Goal: Register for event/course

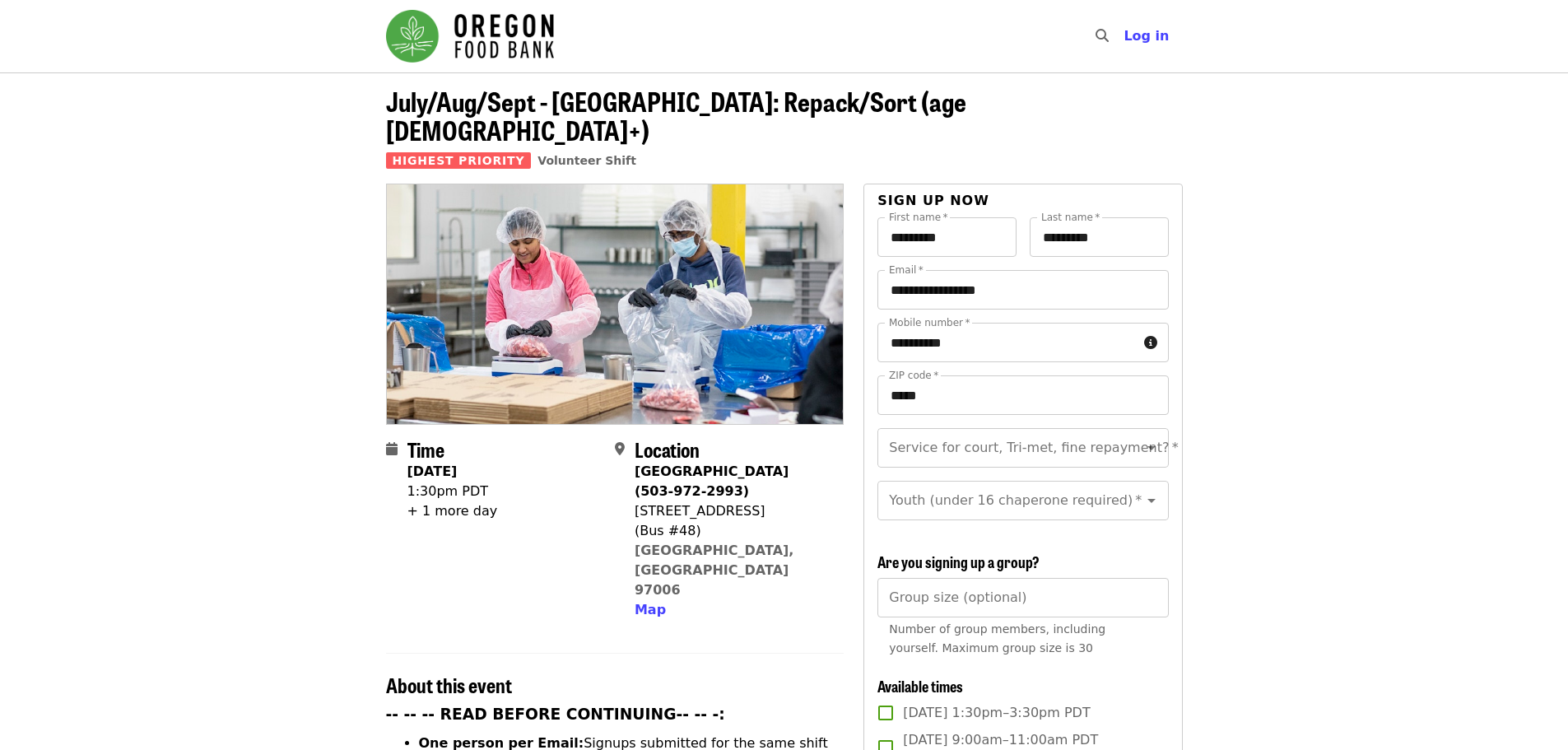
click at [476, 30] on img "Main navigation" at bounding box center [469, 36] width 168 height 52
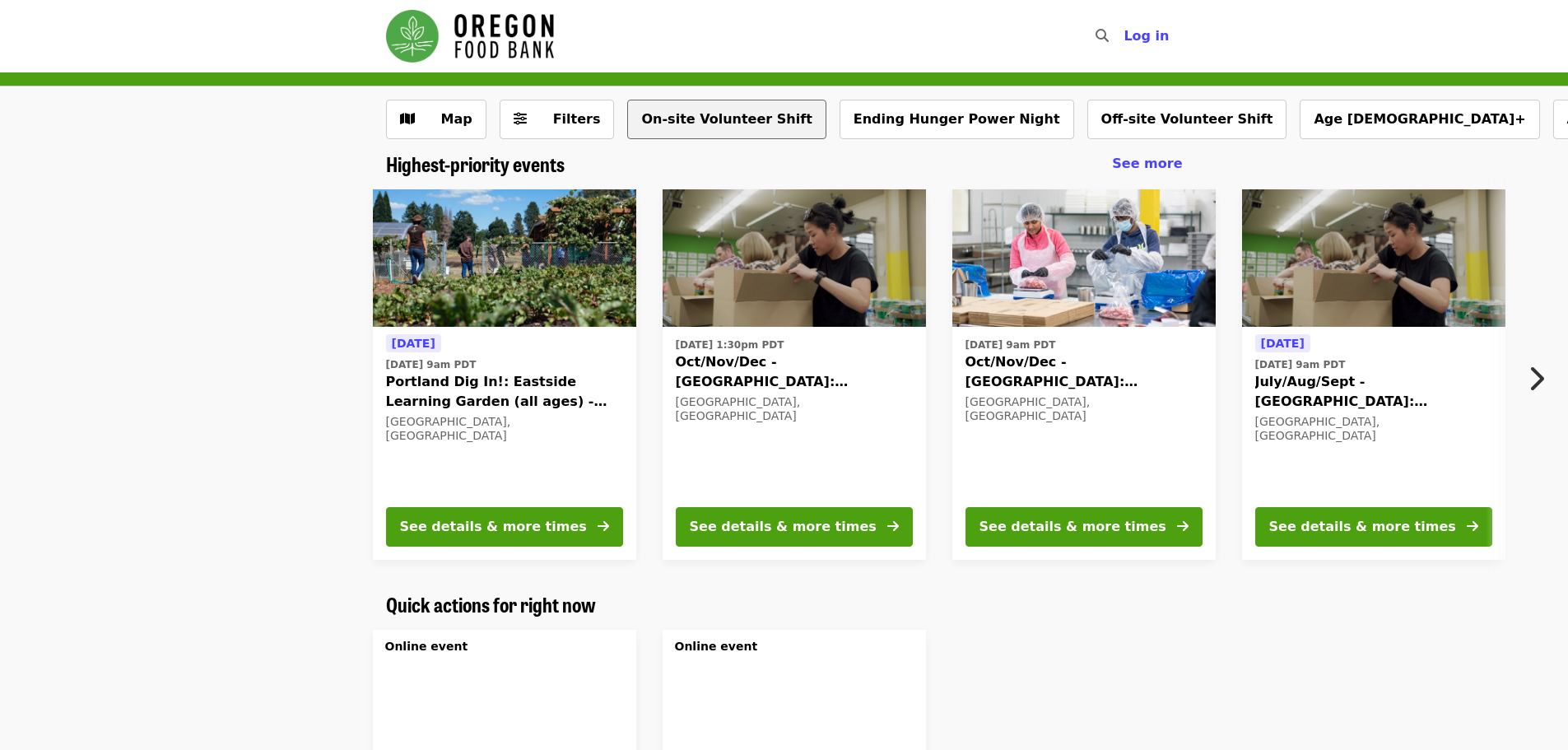
click at [695, 115] on button "On-site Volunteer Shift" at bounding box center [726, 119] width 199 height 40
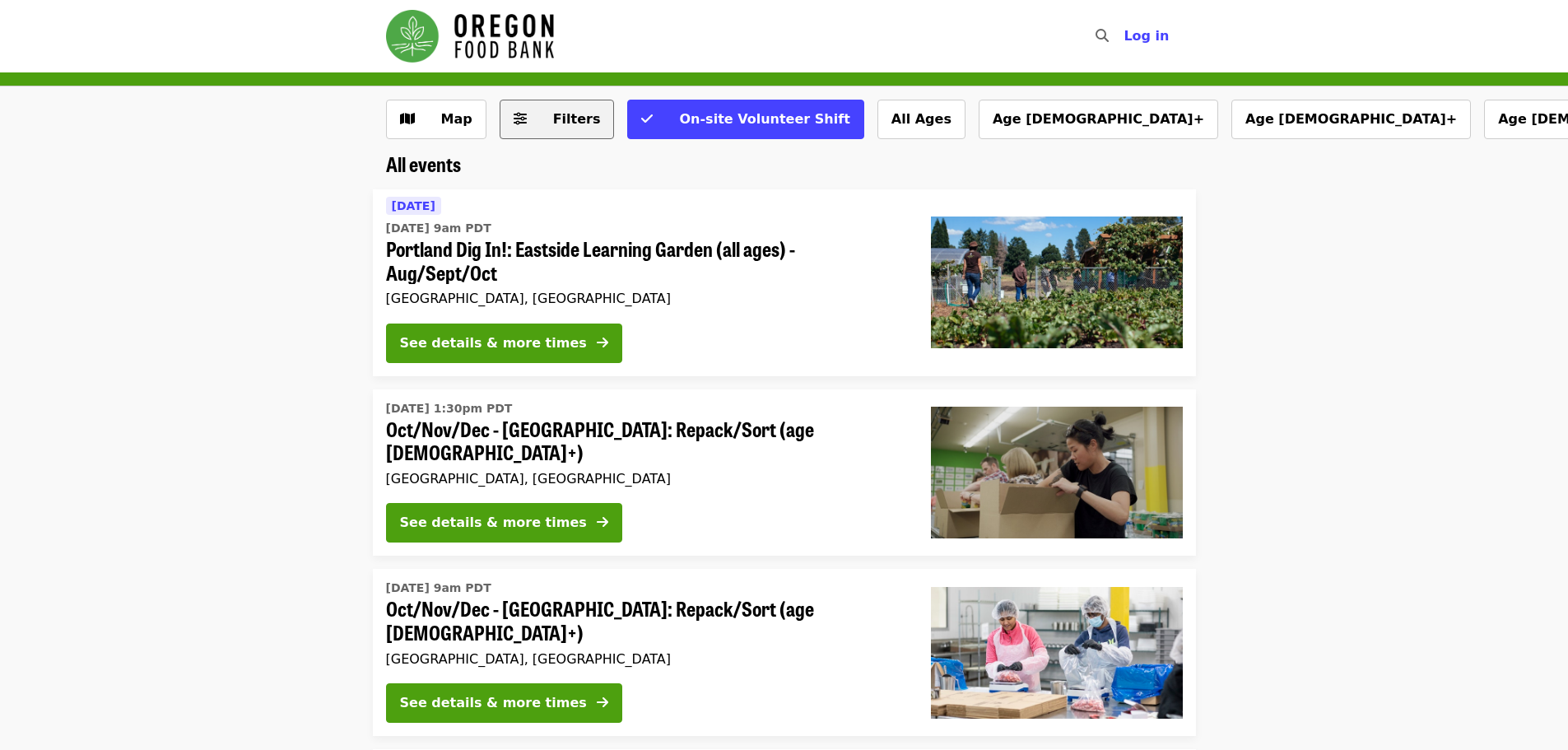
click at [577, 116] on span "Filters" at bounding box center [577, 119] width 47 height 16
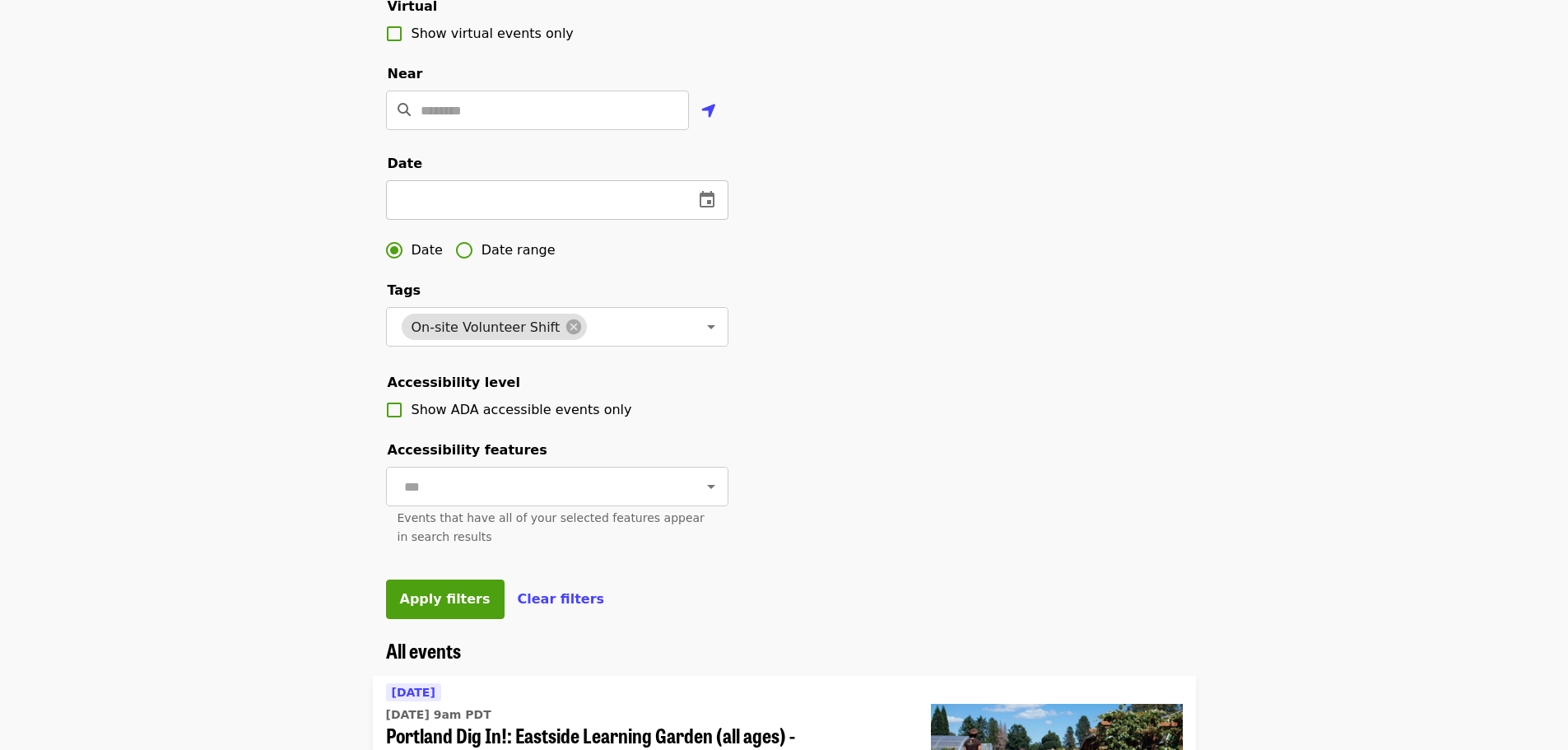
scroll to position [350, 0]
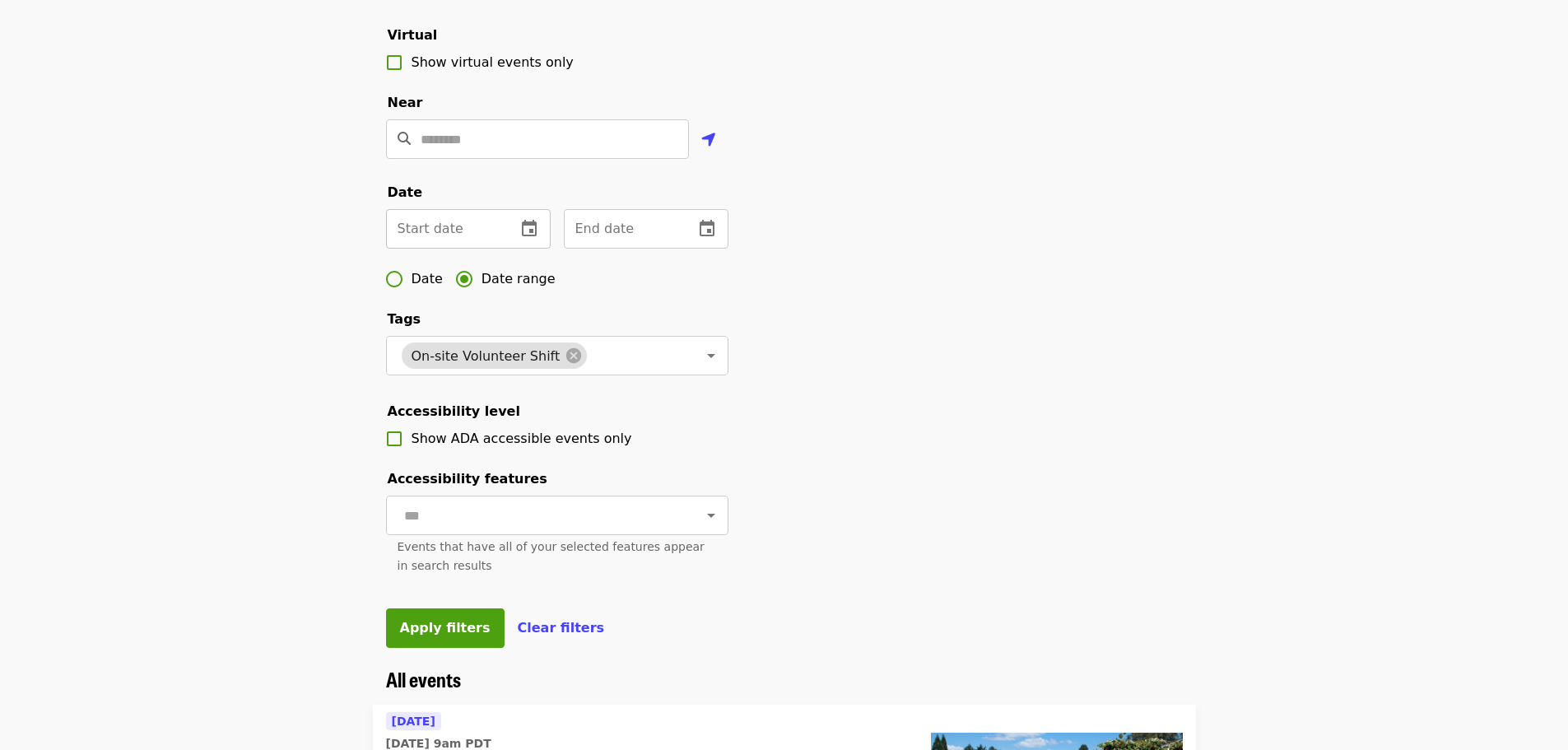
click at [527, 236] on icon "change date" at bounding box center [528, 228] width 15 height 16
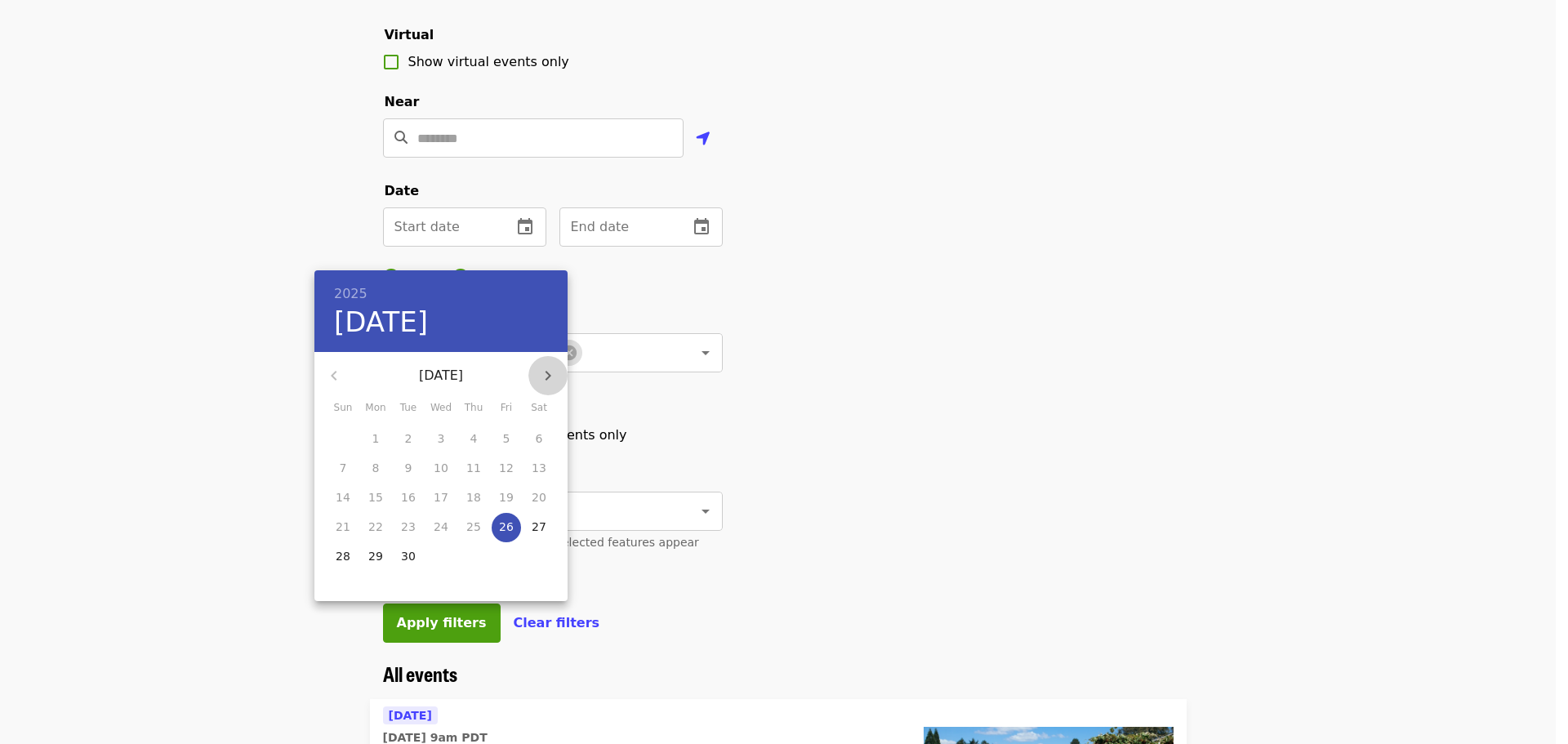
click at [546, 373] on icon "button" at bounding box center [548, 375] width 19 height 19
click at [342, 492] on p "12" at bounding box center [342, 497] width 14 height 16
type input "**********"
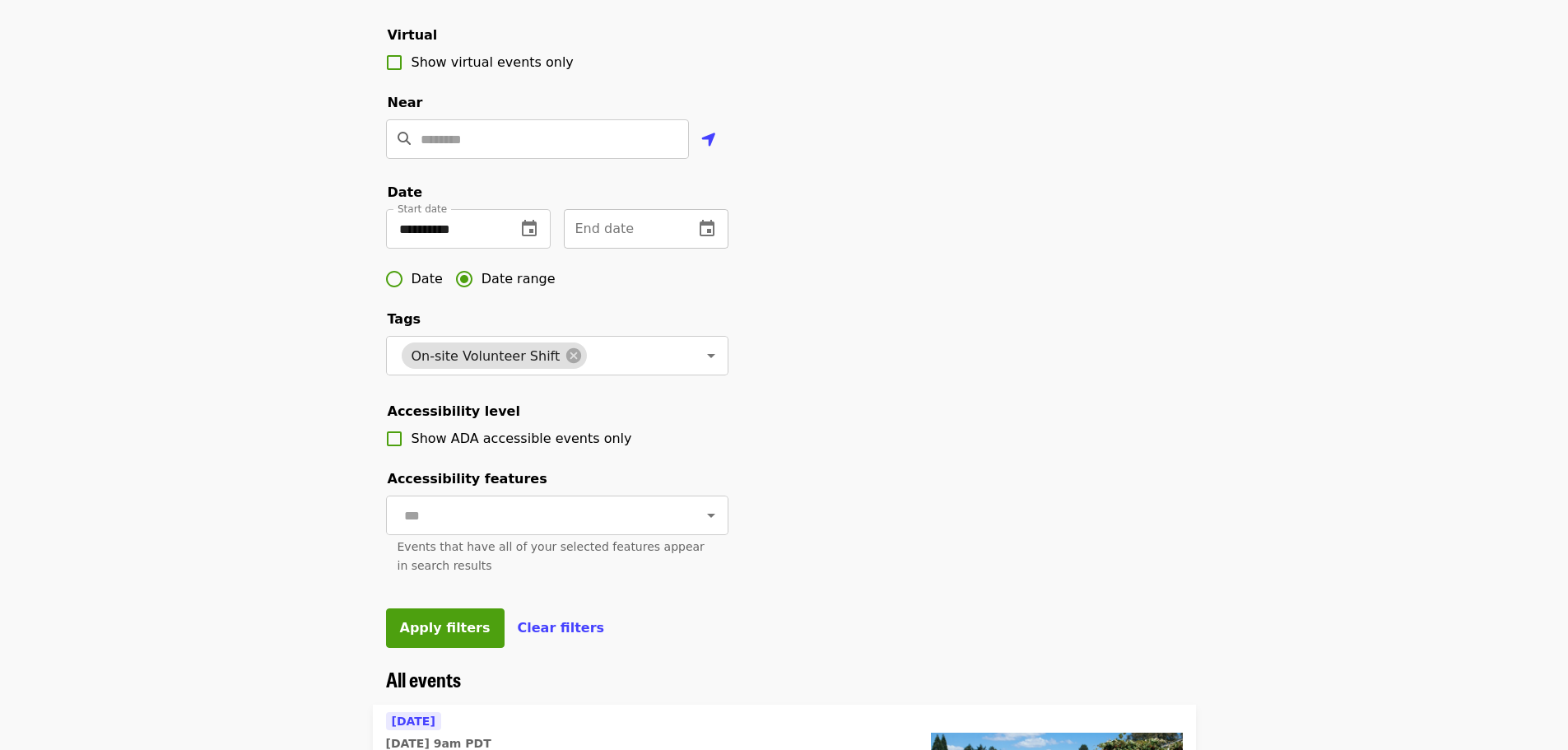
click at [711, 238] on icon "change date" at bounding box center [706, 229] width 19 height 19
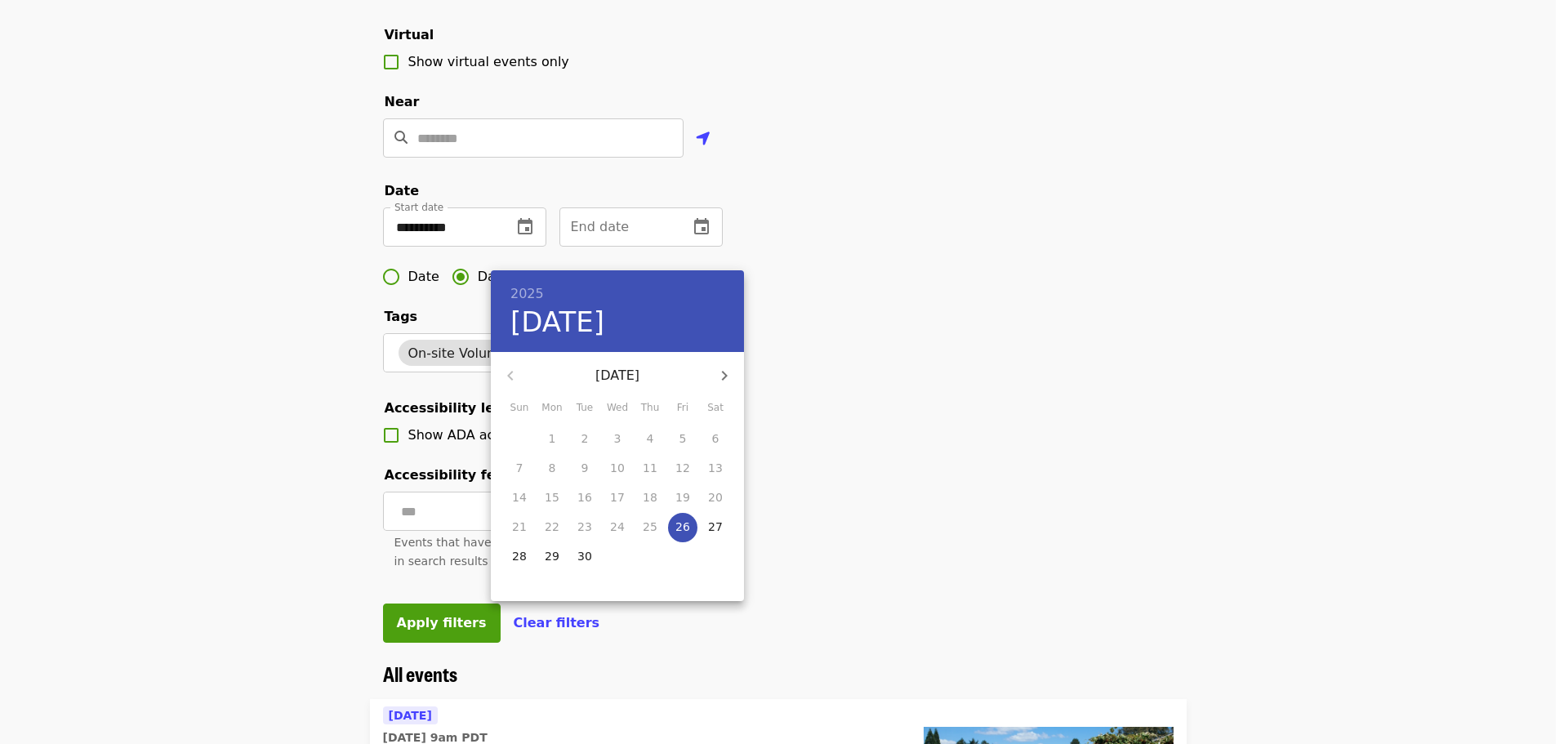
click at [724, 371] on icon "button" at bounding box center [724, 375] width 19 height 19
click at [719, 378] on icon "button" at bounding box center [724, 375] width 19 height 19
click at [718, 466] on span "8" at bounding box center [715, 467] width 30 height 16
type input "**********"
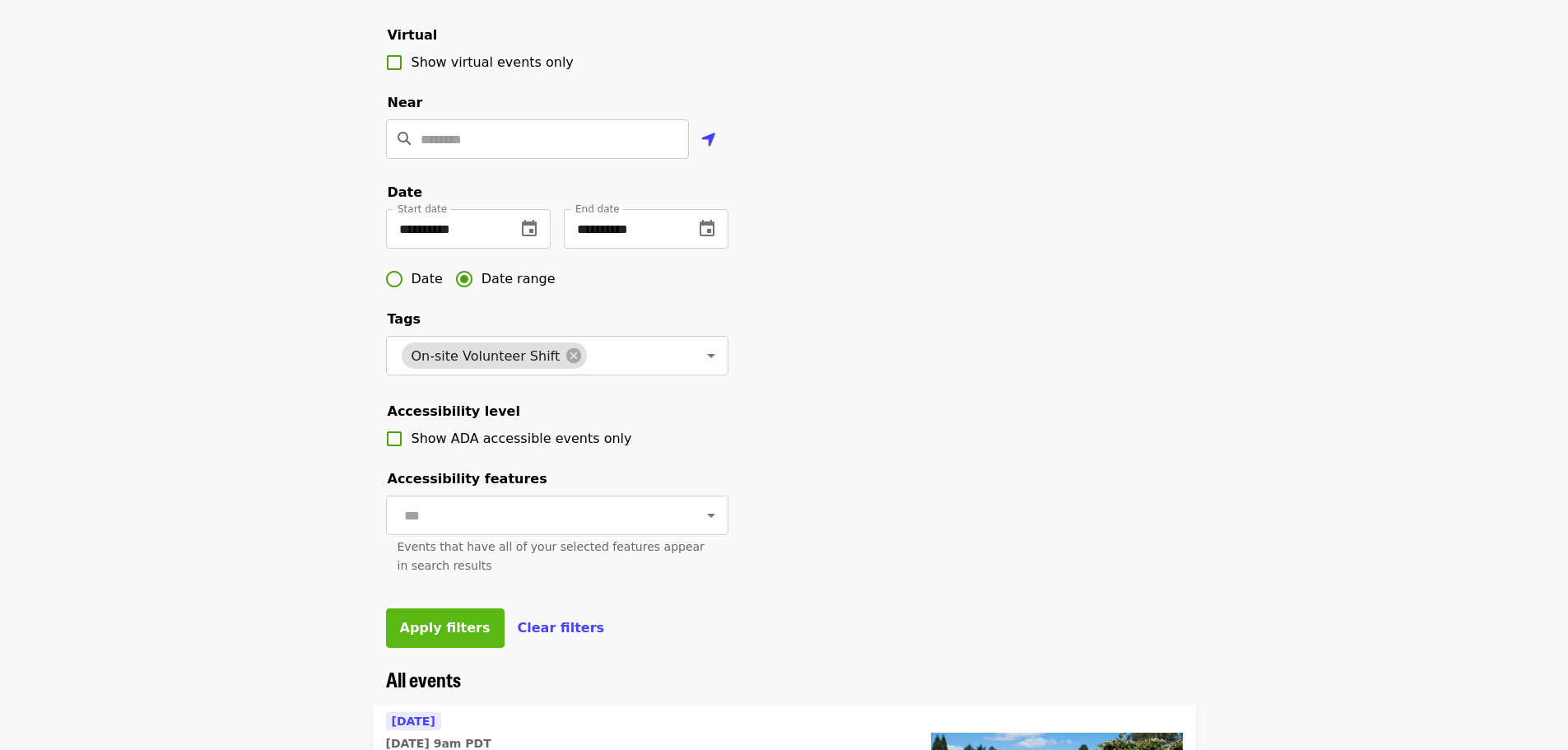
click at [437, 636] on span "Apply filters" at bounding box center [445, 628] width 90 height 16
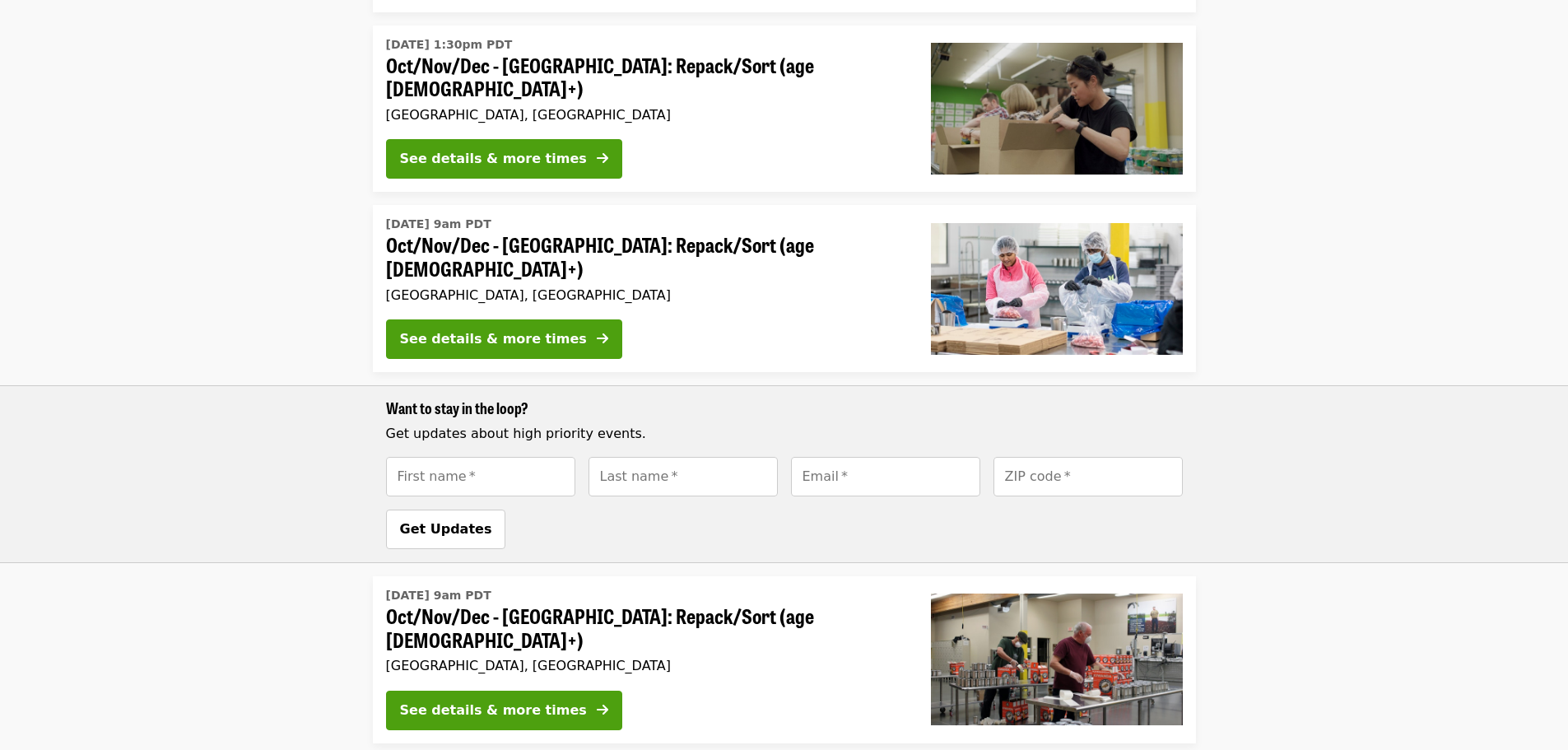
scroll to position [432, 0]
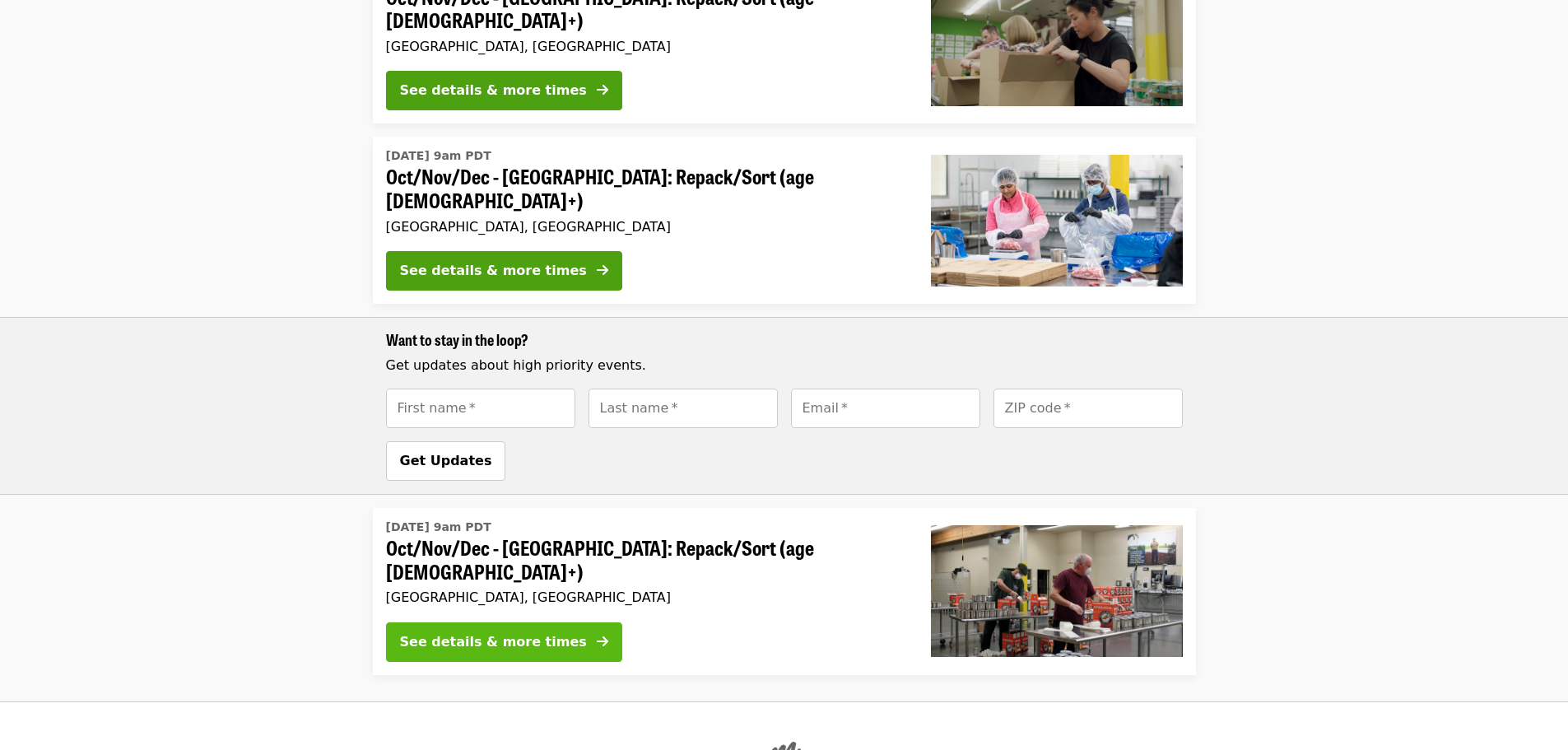
click at [511, 632] on div "See details & more times" at bounding box center [493, 641] width 187 height 19
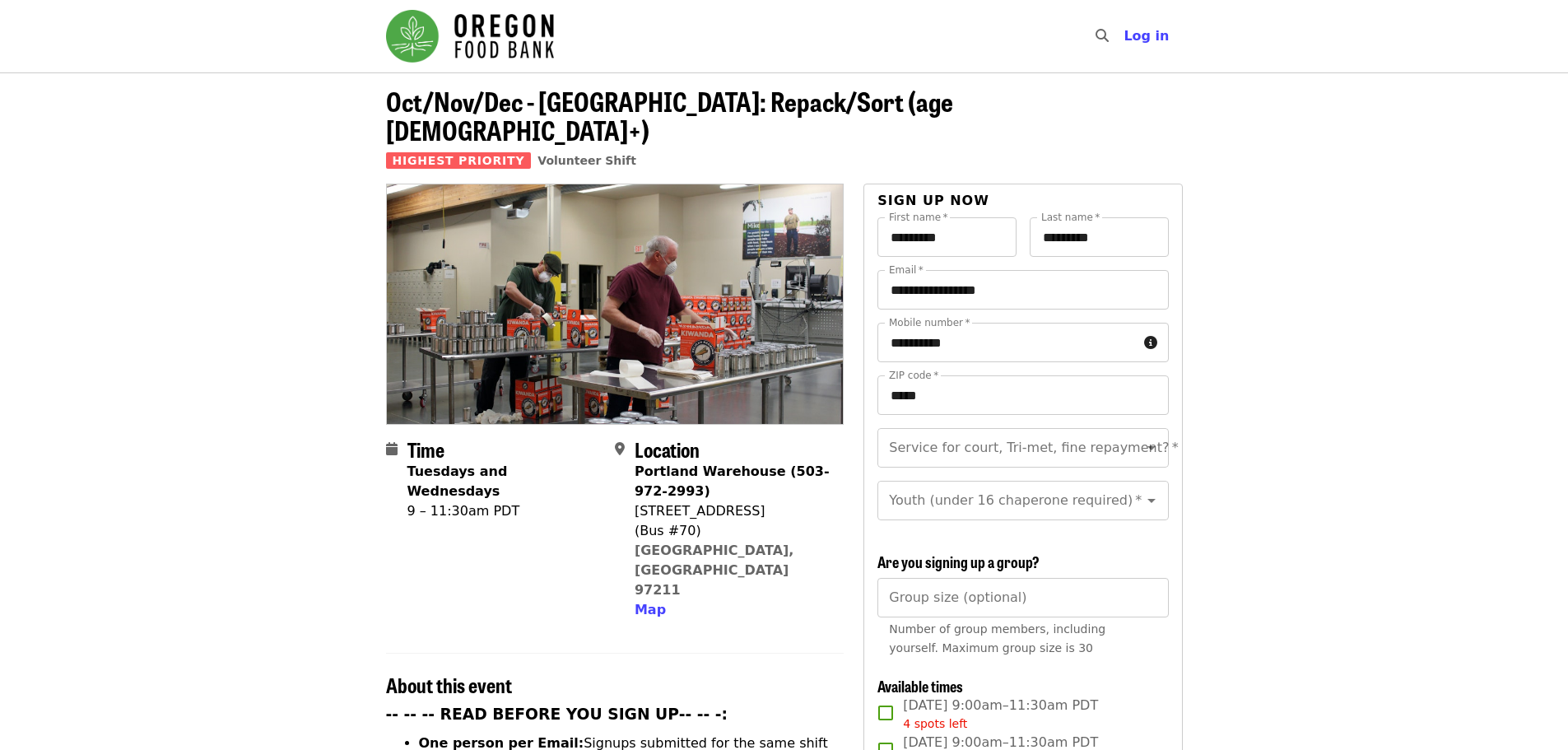
scroll to position [350, 0]
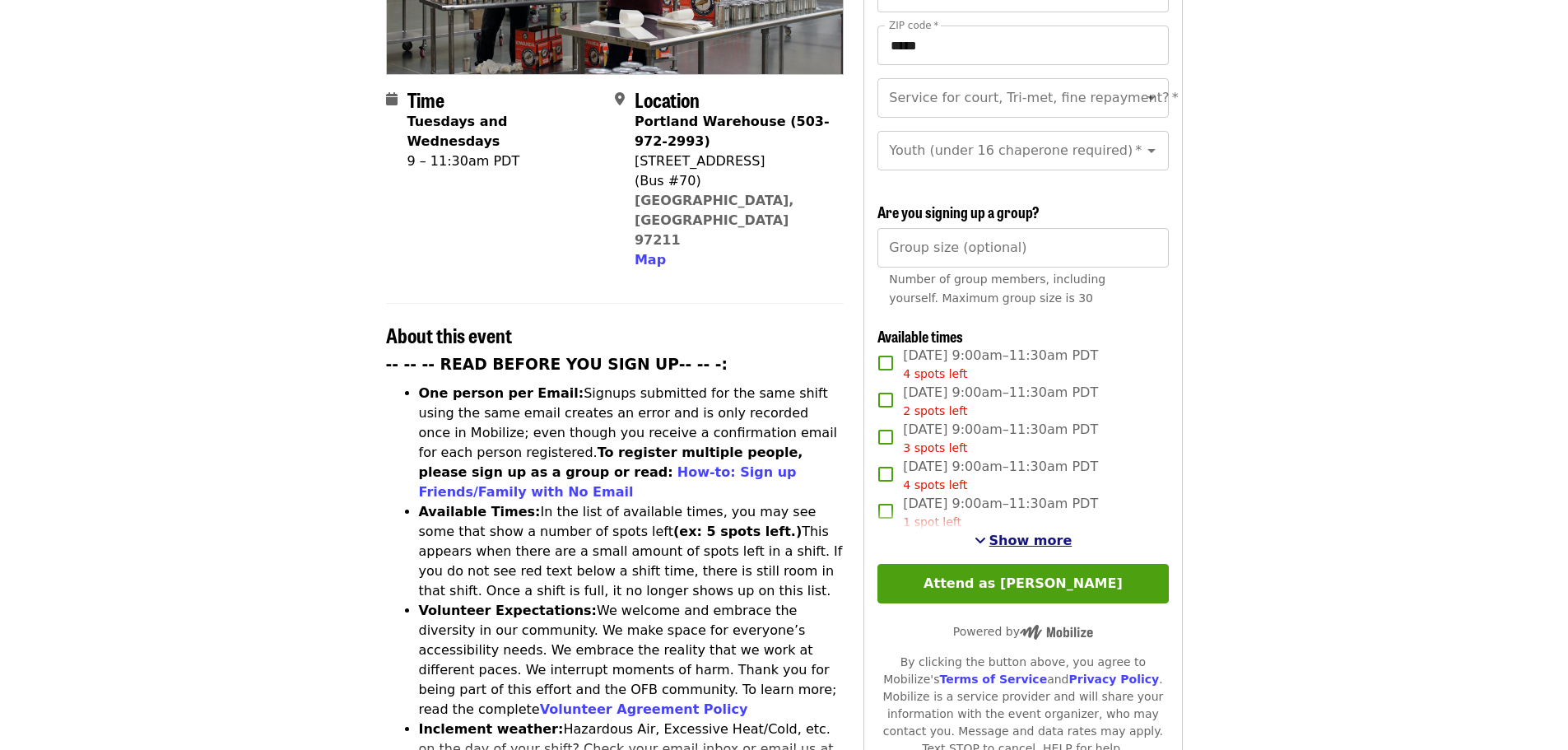
click at [1021, 538] on span "Show more" at bounding box center [1031, 540] width 83 height 16
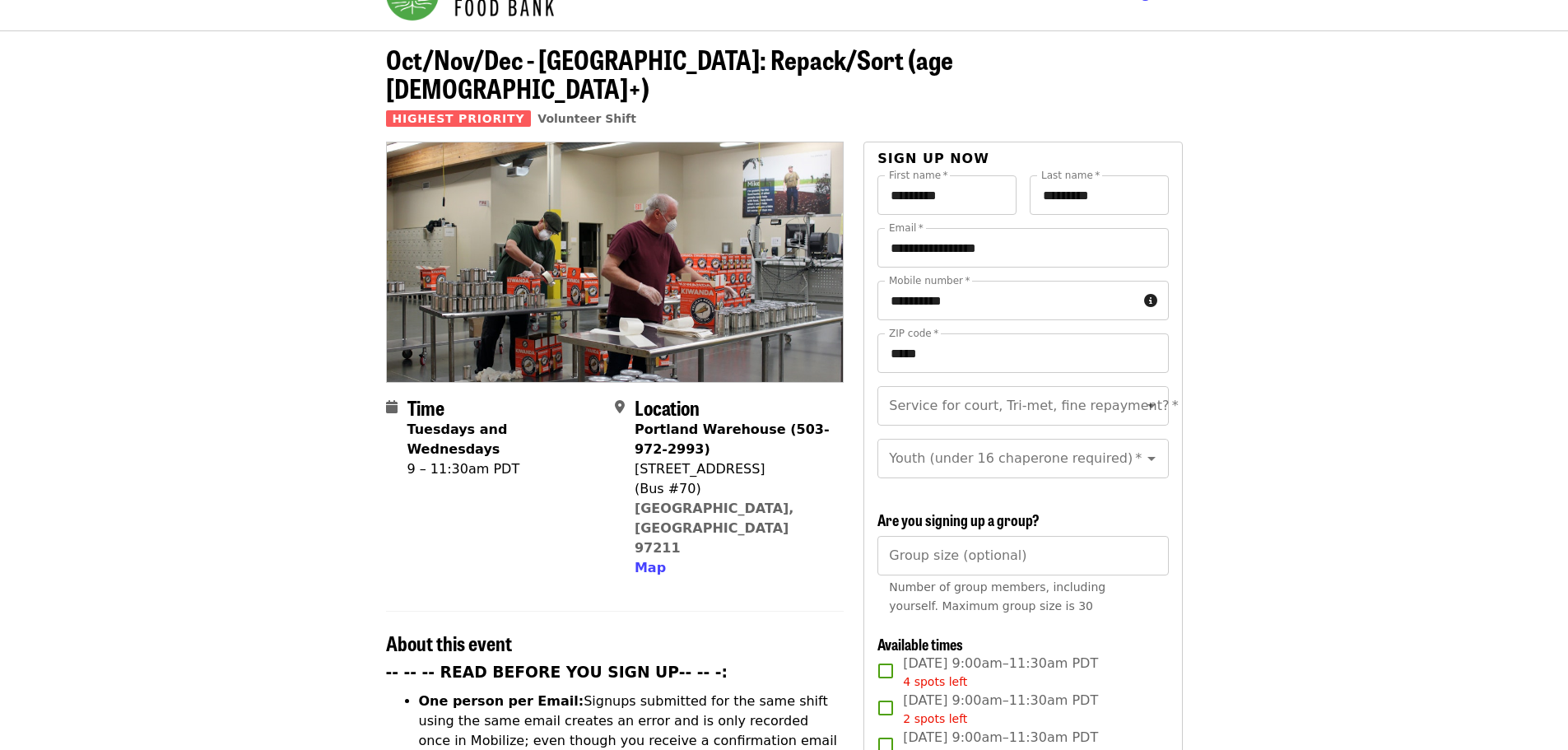
scroll to position [0, 0]
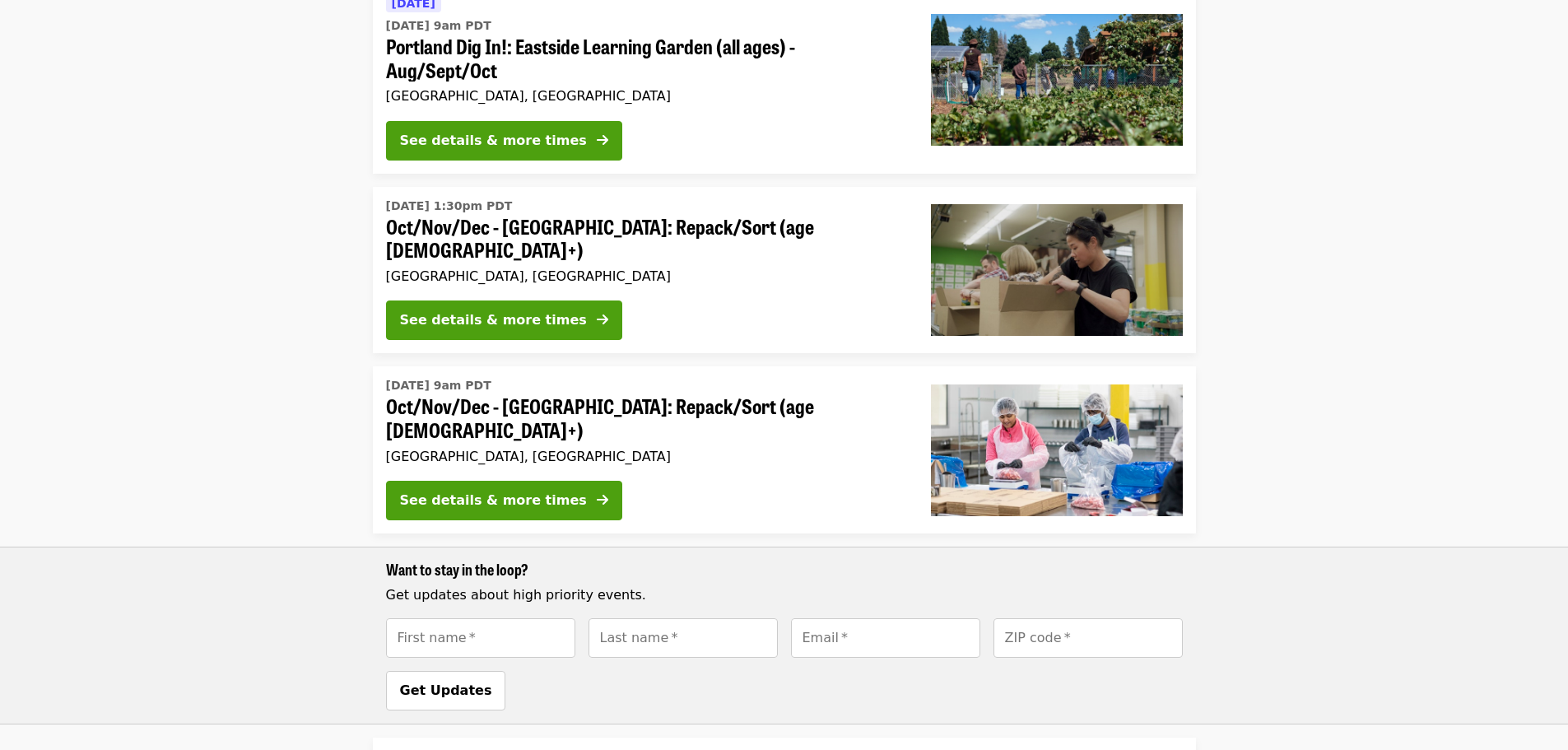
scroll to position [227, 0]
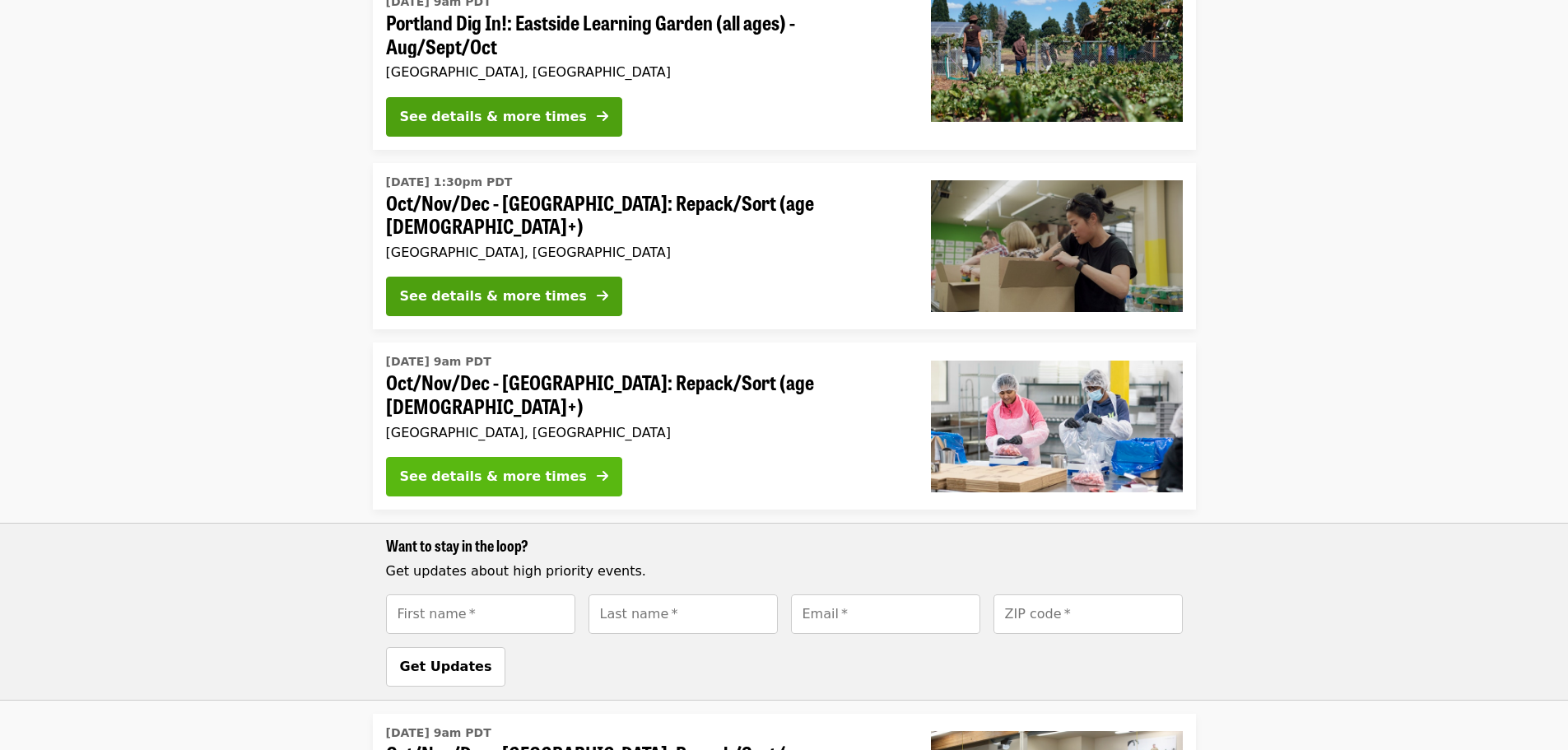
click at [494, 467] on div "See details & more times" at bounding box center [493, 477] width 187 height 19
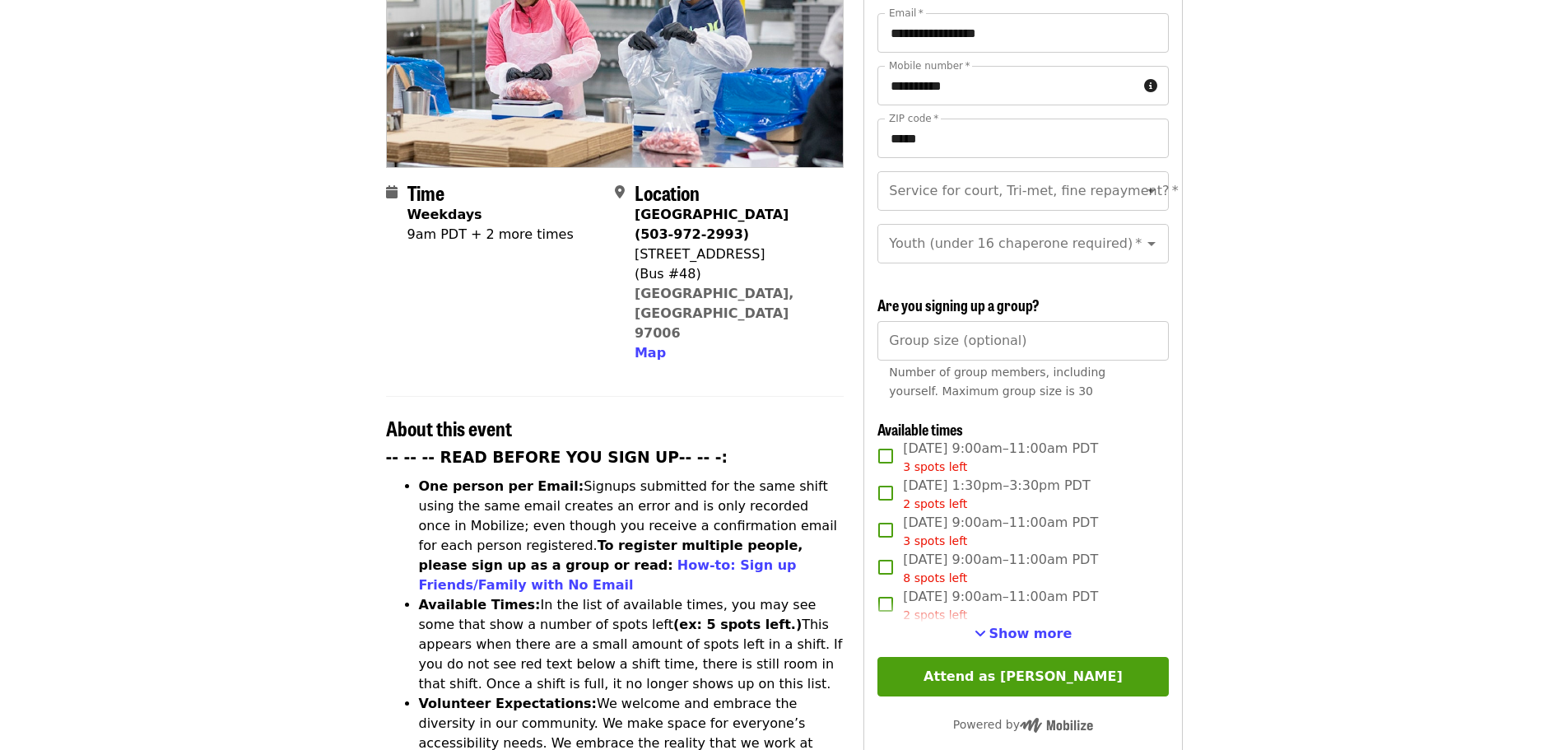
scroll to position [370, 0]
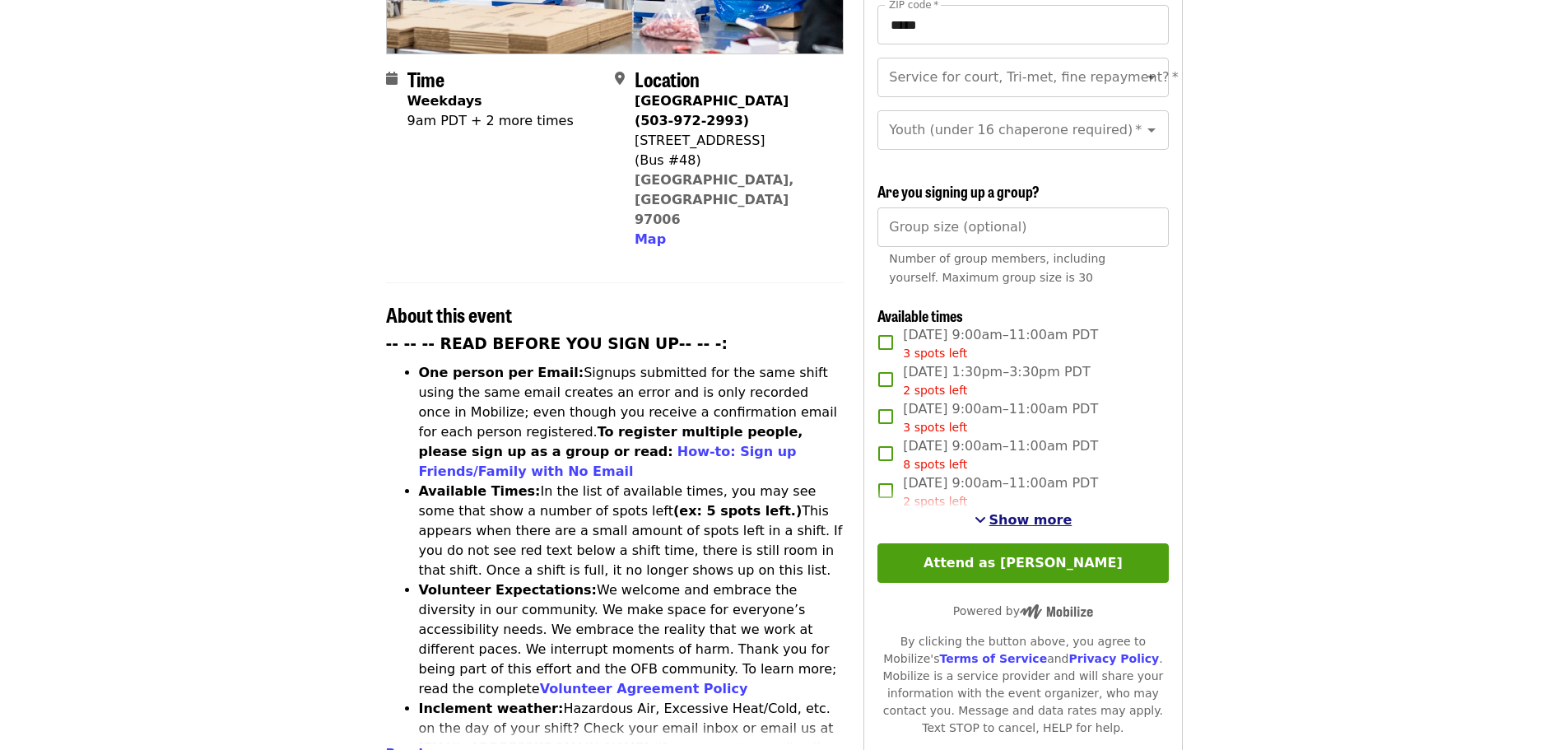
click at [1039, 516] on span "Show more" at bounding box center [1031, 519] width 83 height 16
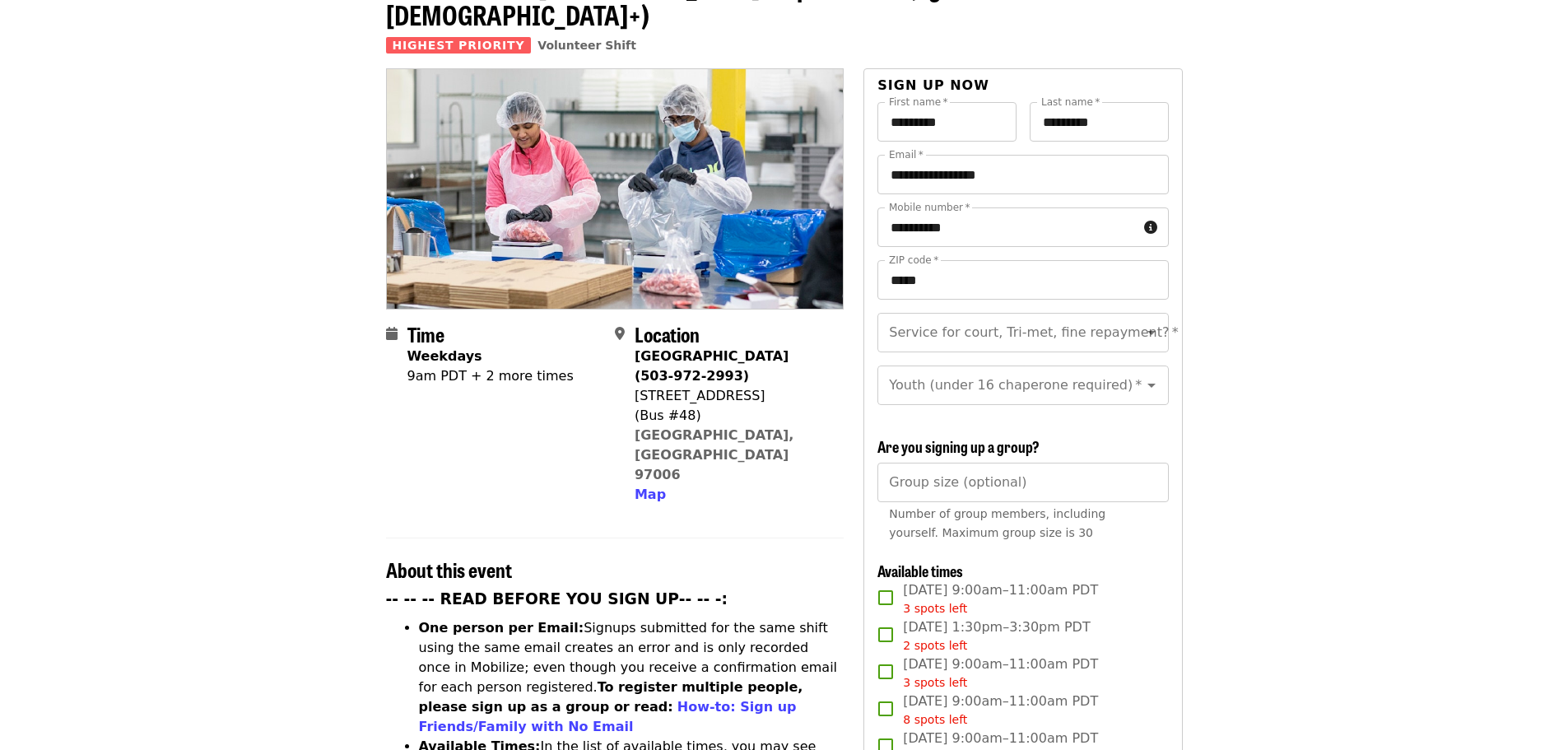
scroll to position [103, 0]
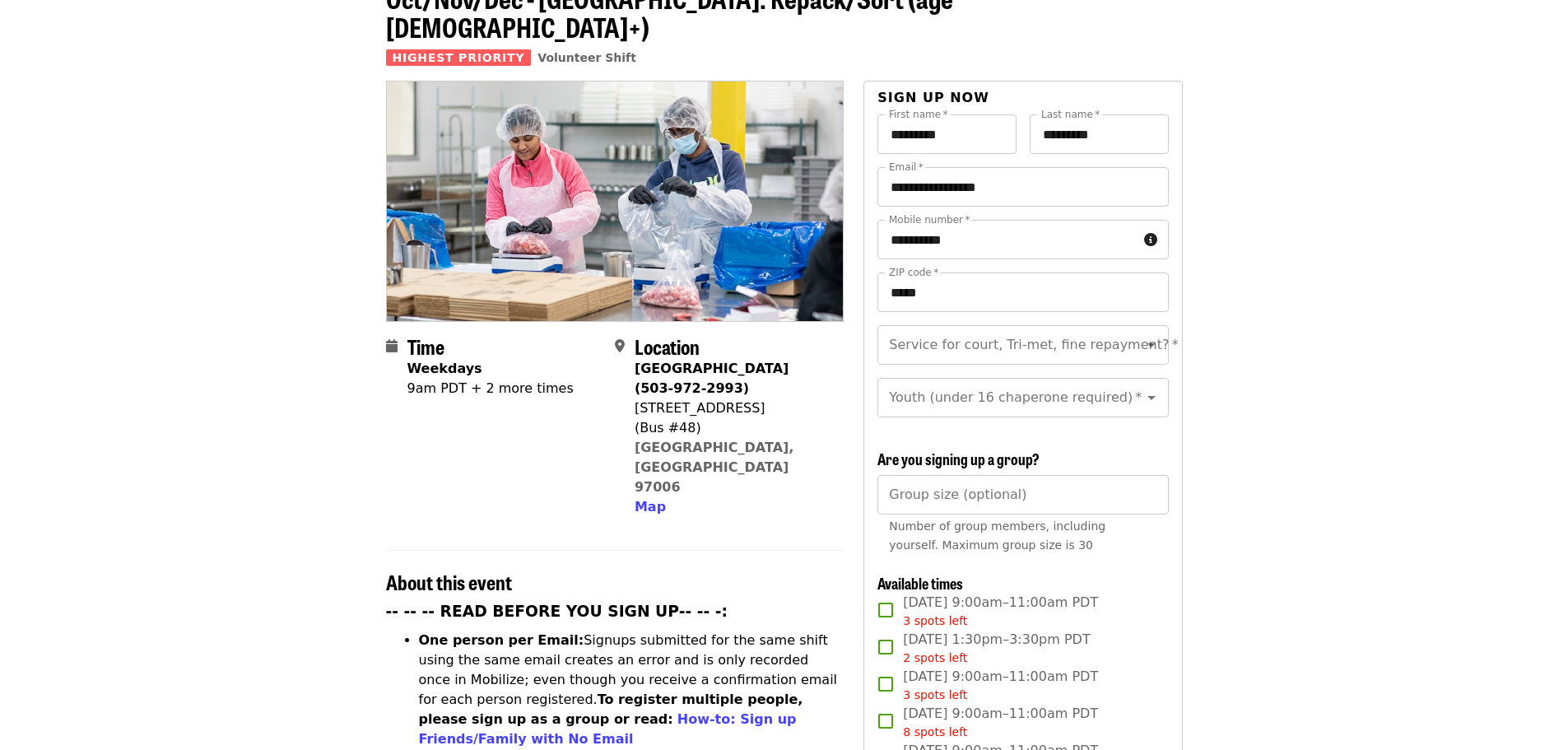
click at [988, 486] on input "Group size (optional)" at bounding box center [1022, 494] width 291 height 40
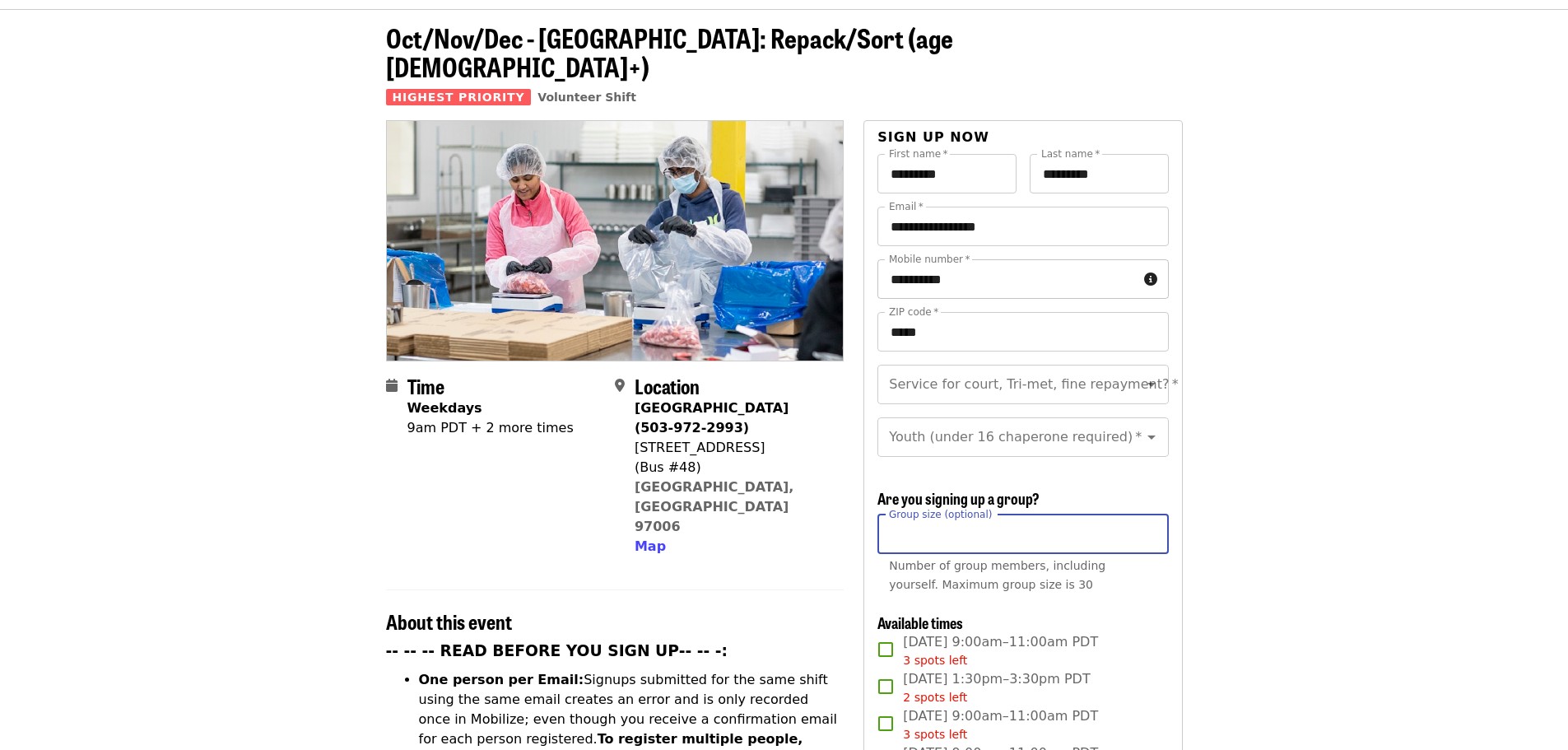
scroll to position [62, 0]
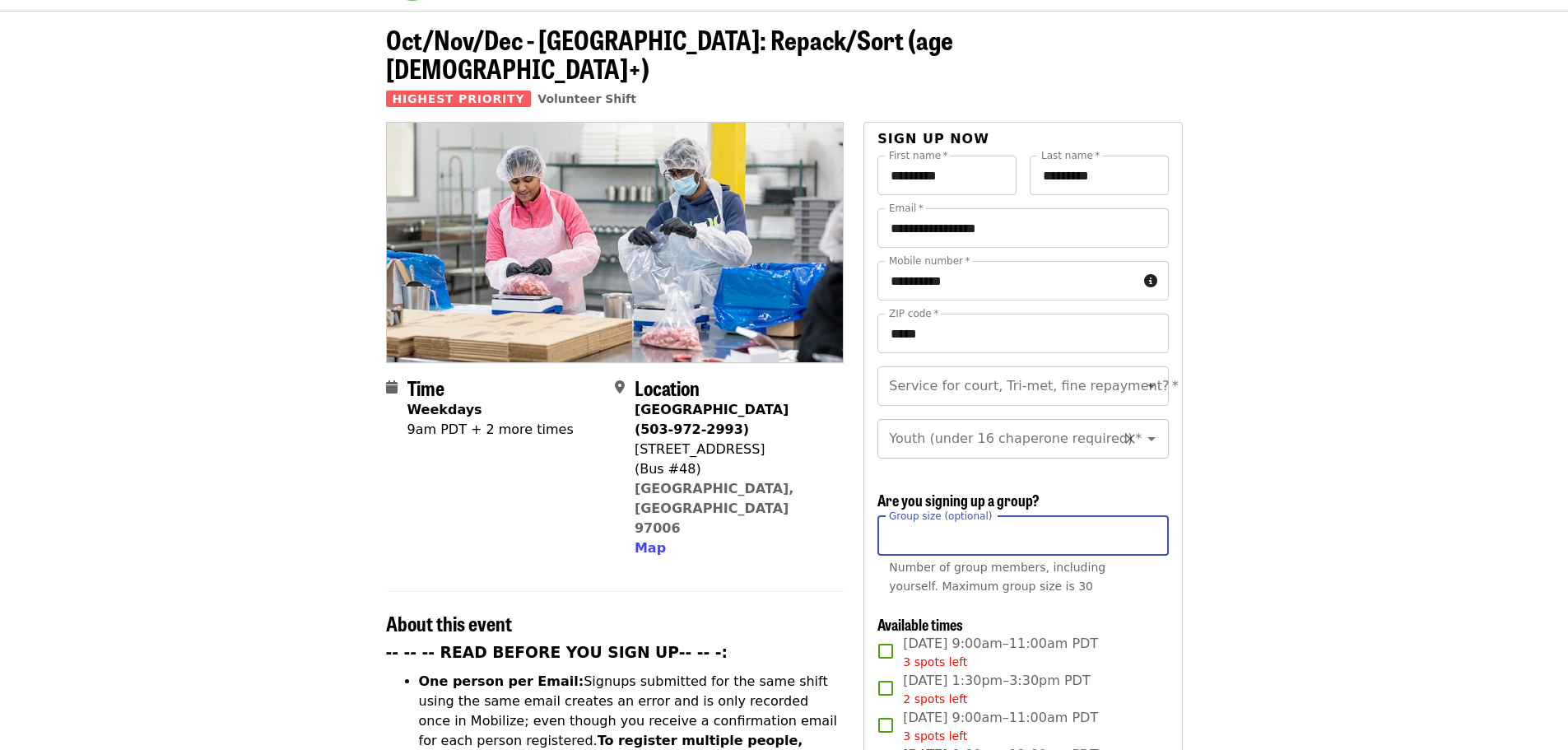
click at [1142, 428] on icon "Open" at bounding box center [1151, 438] width 19 height 19
type input "*"
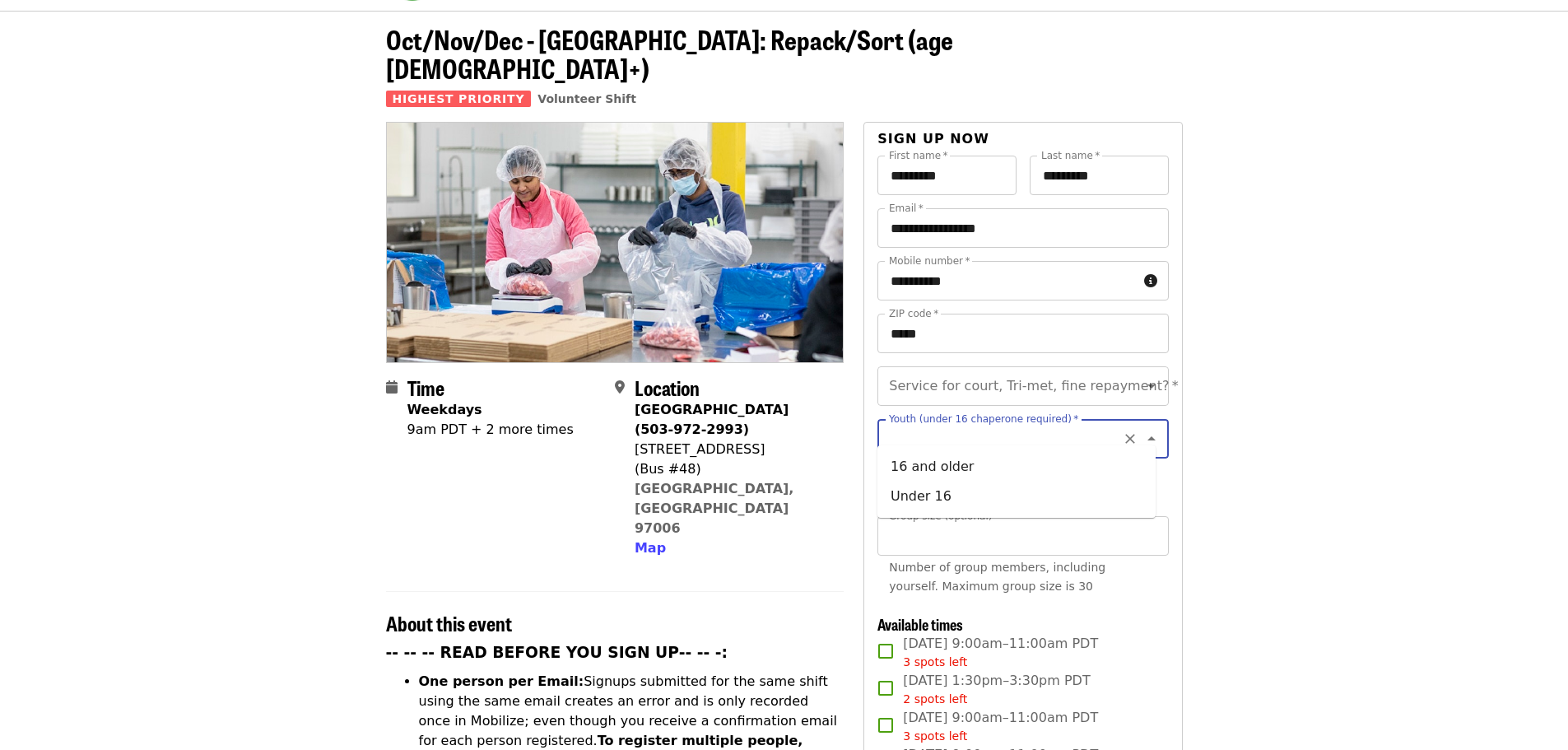
click at [1125, 434] on icon "Clear" at bounding box center [1130, 439] width 10 height 10
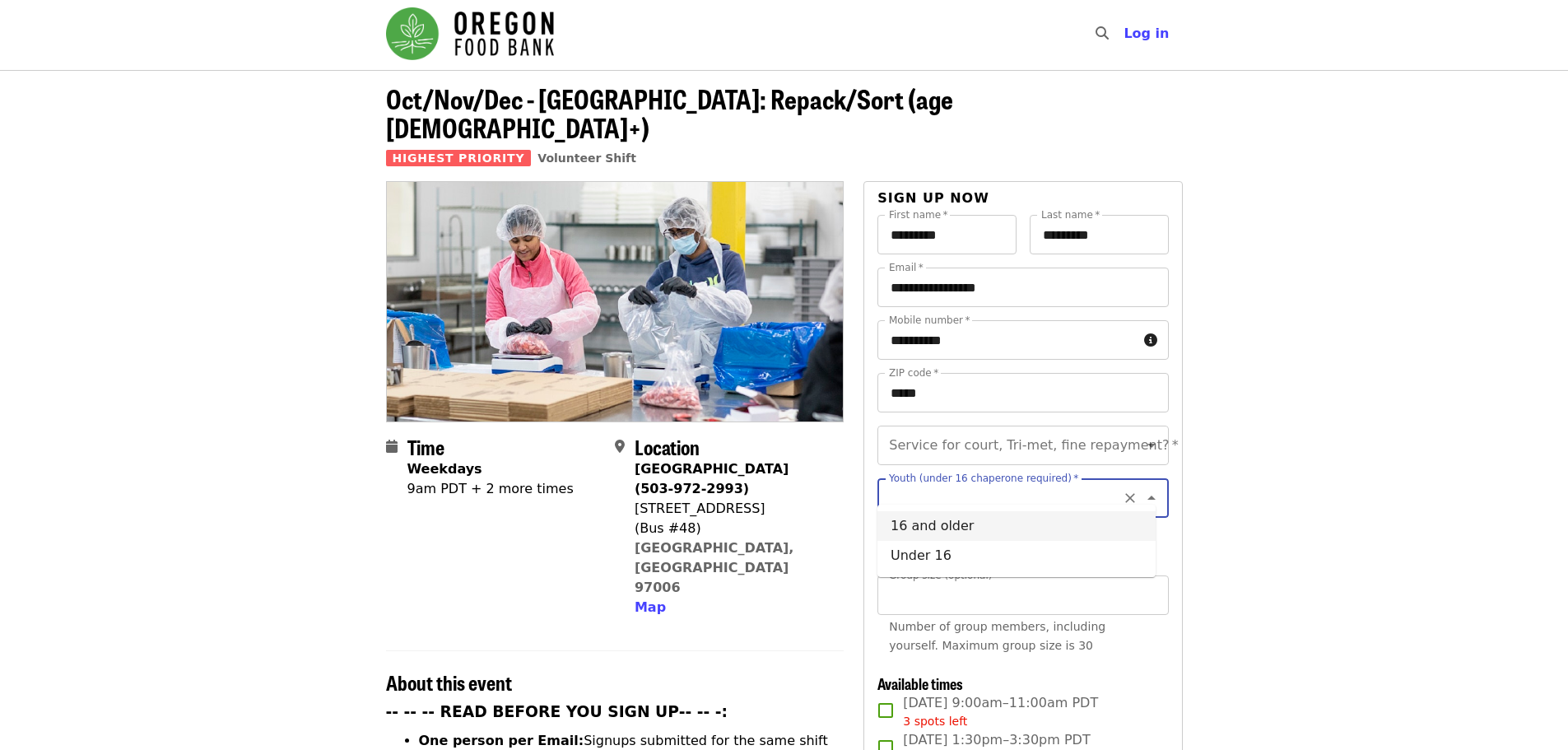
scroll to position [0, 0]
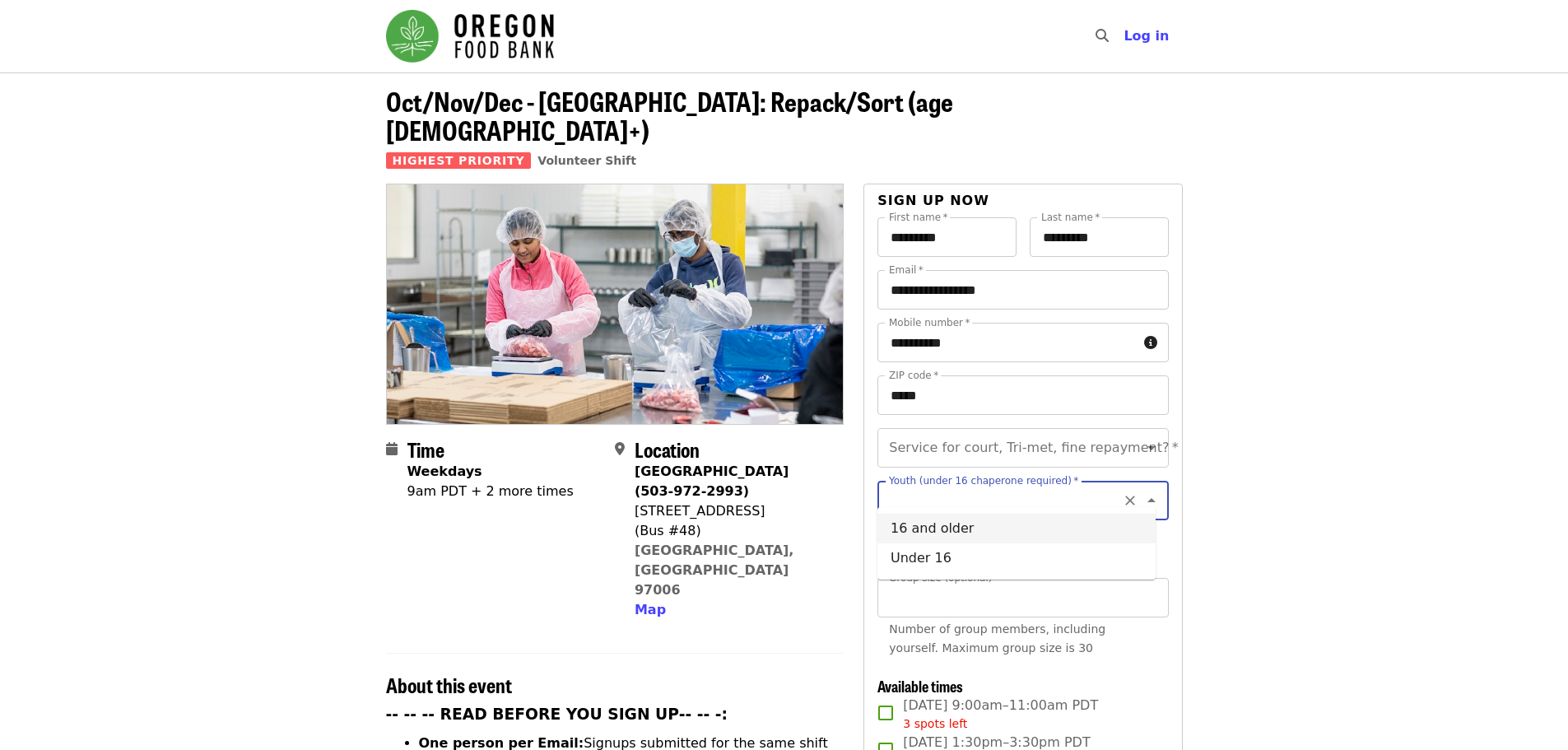
click at [926, 524] on li "16 and older" at bounding box center [1016, 528] width 278 height 30
type input "**********"
click at [1122, 440] on icon "Clear" at bounding box center [1130, 448] width 16 height 16
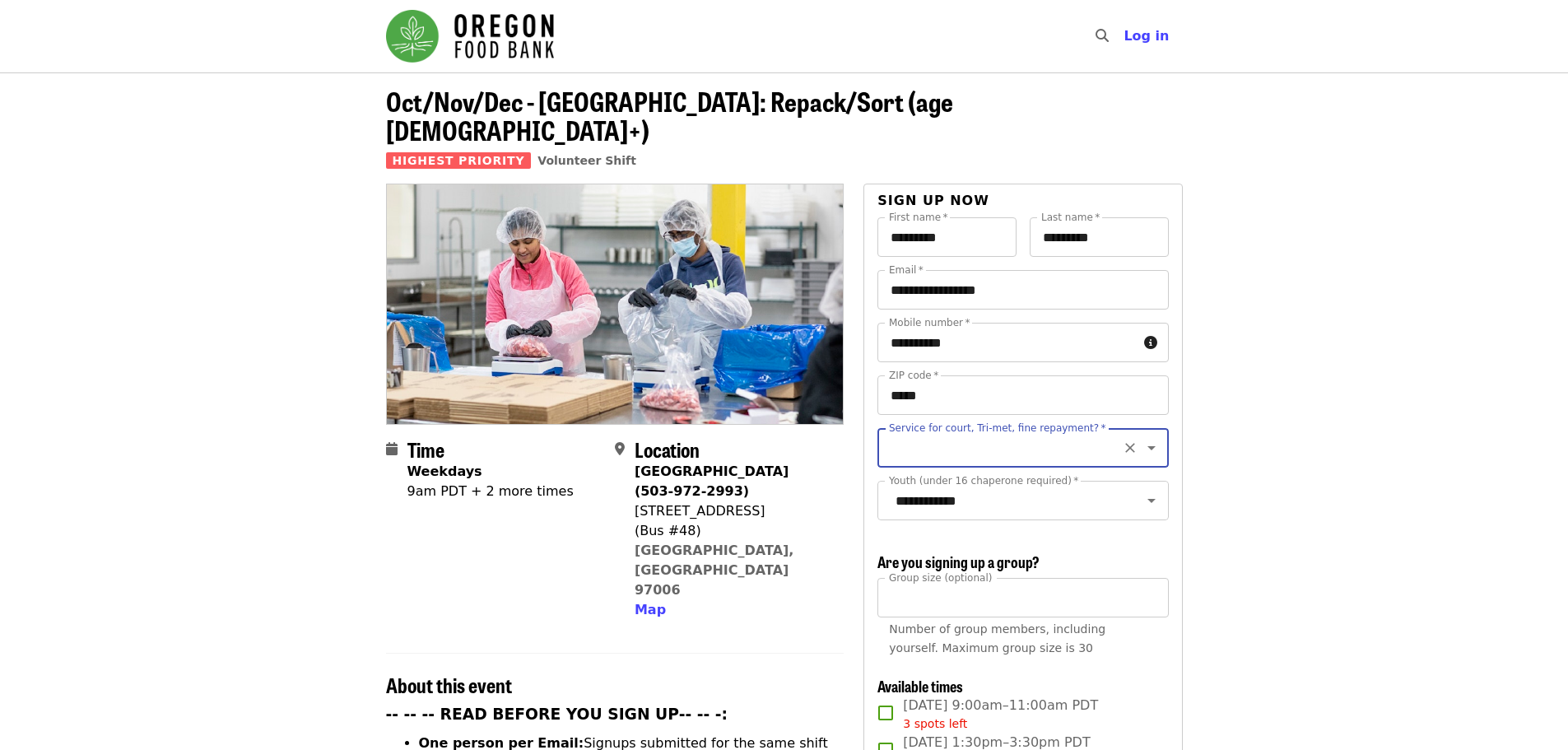
click at [947, 432] on input "Service for court, Tri-met, fine repayment?   *" at bounding box center [1002, 448] width 224 height 31
click at [925, 463] on li "No" at bounding box center [1016, 463] width 278 height 30
type input "**"
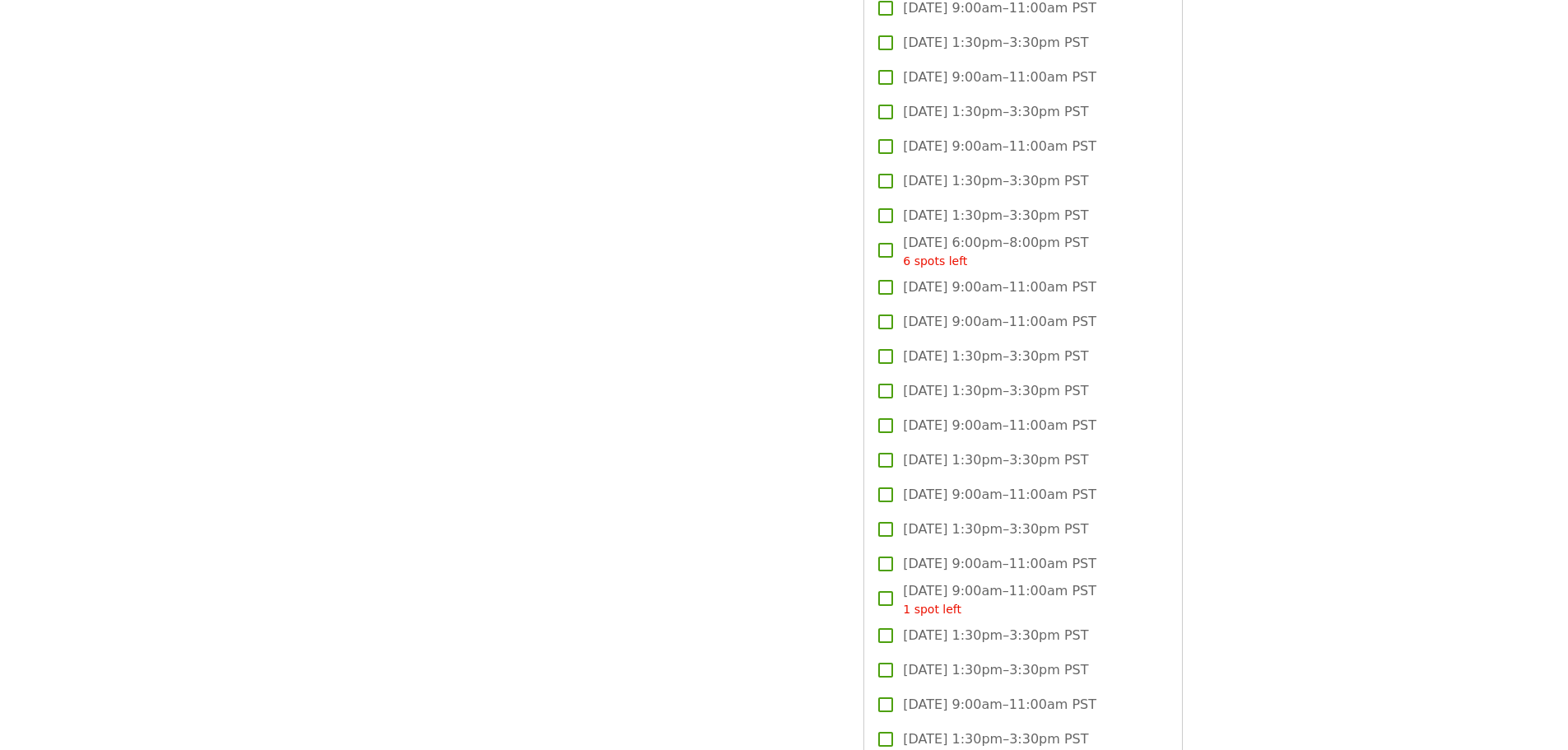
scroll to position [2469, 0]
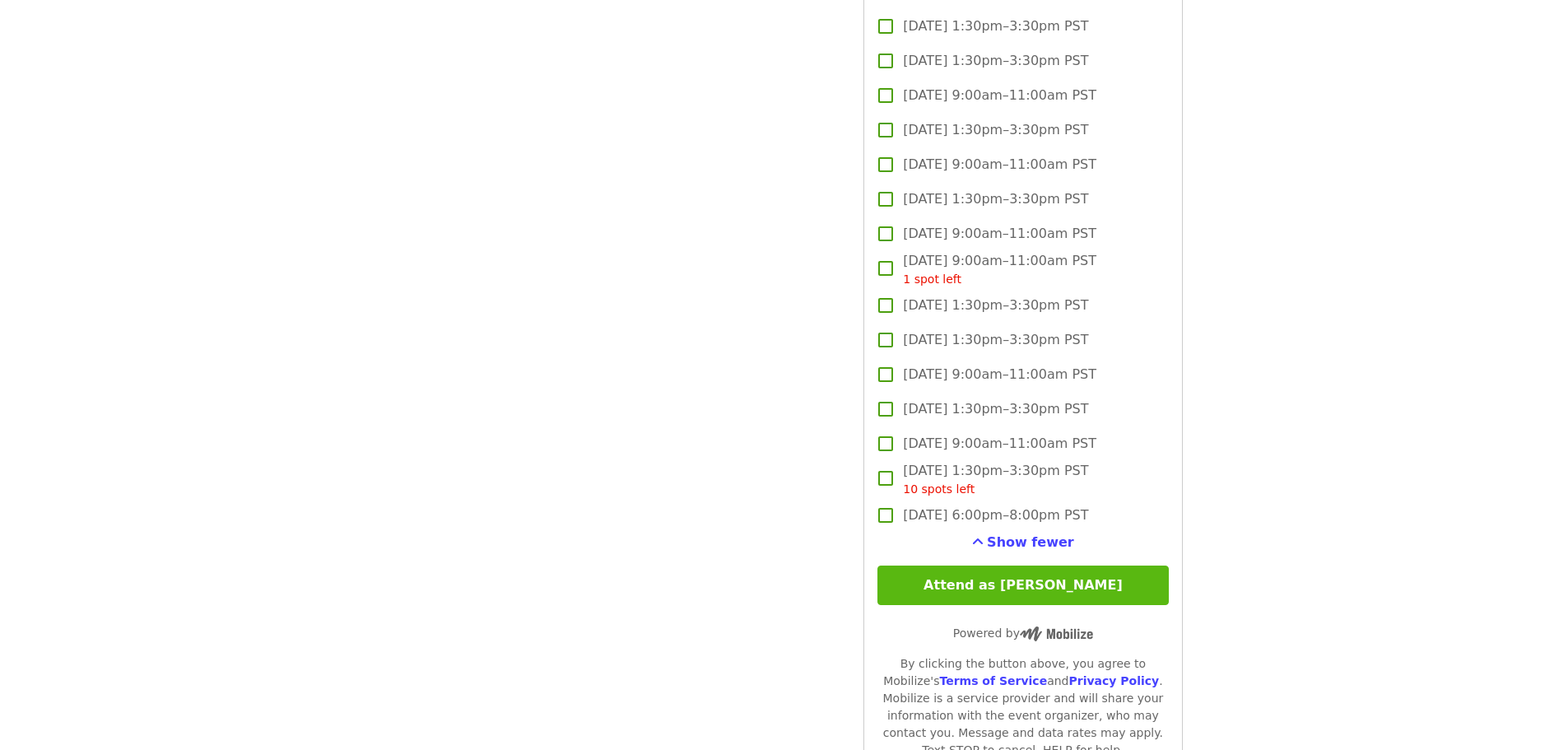
click at [1054, 586] on button "Attend as [PERSON_NAME]" at bounding box center [1022, 584] width 291 height 40
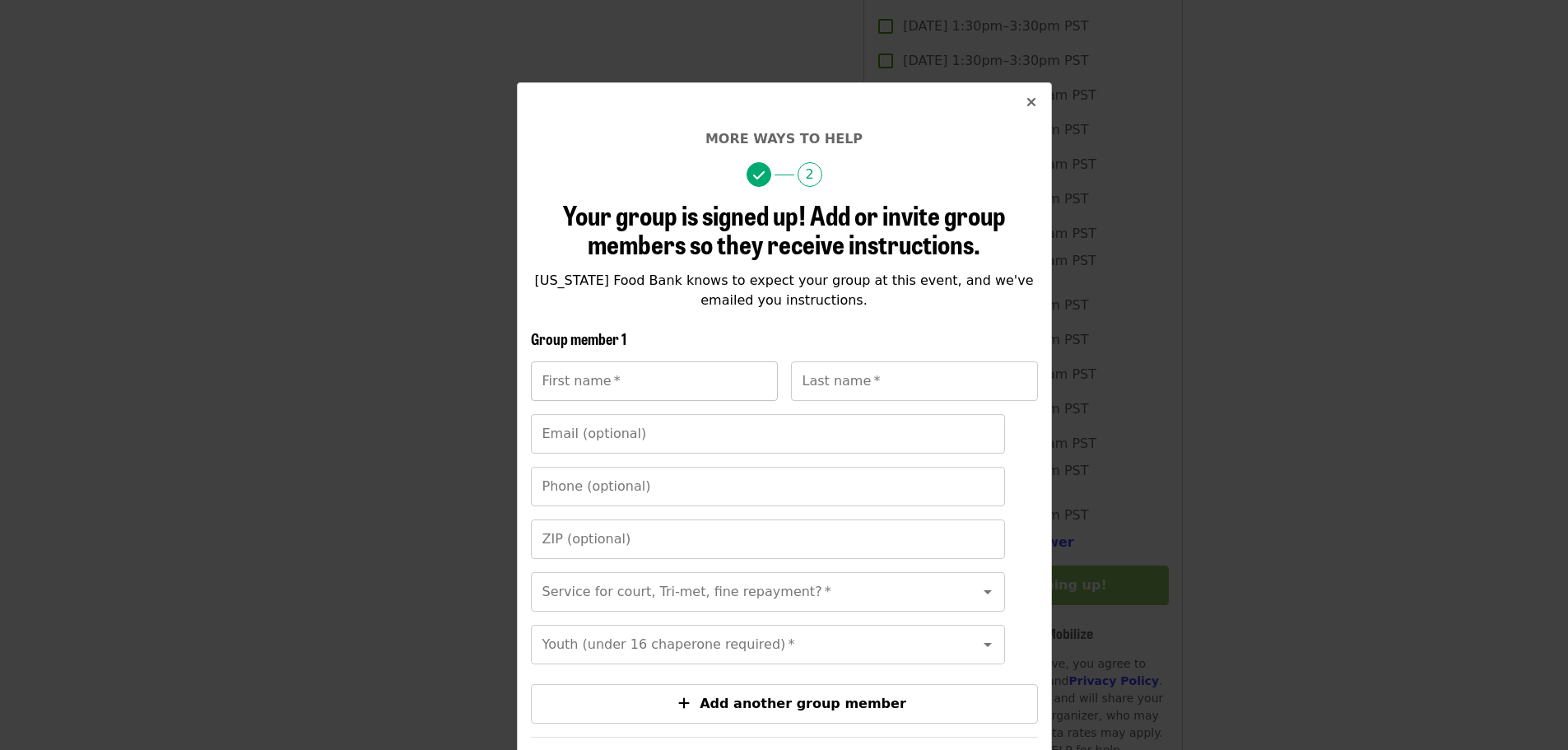
click at [628, 383] on input "First name   *" at bounding box center [654, 381] width 247 height 40
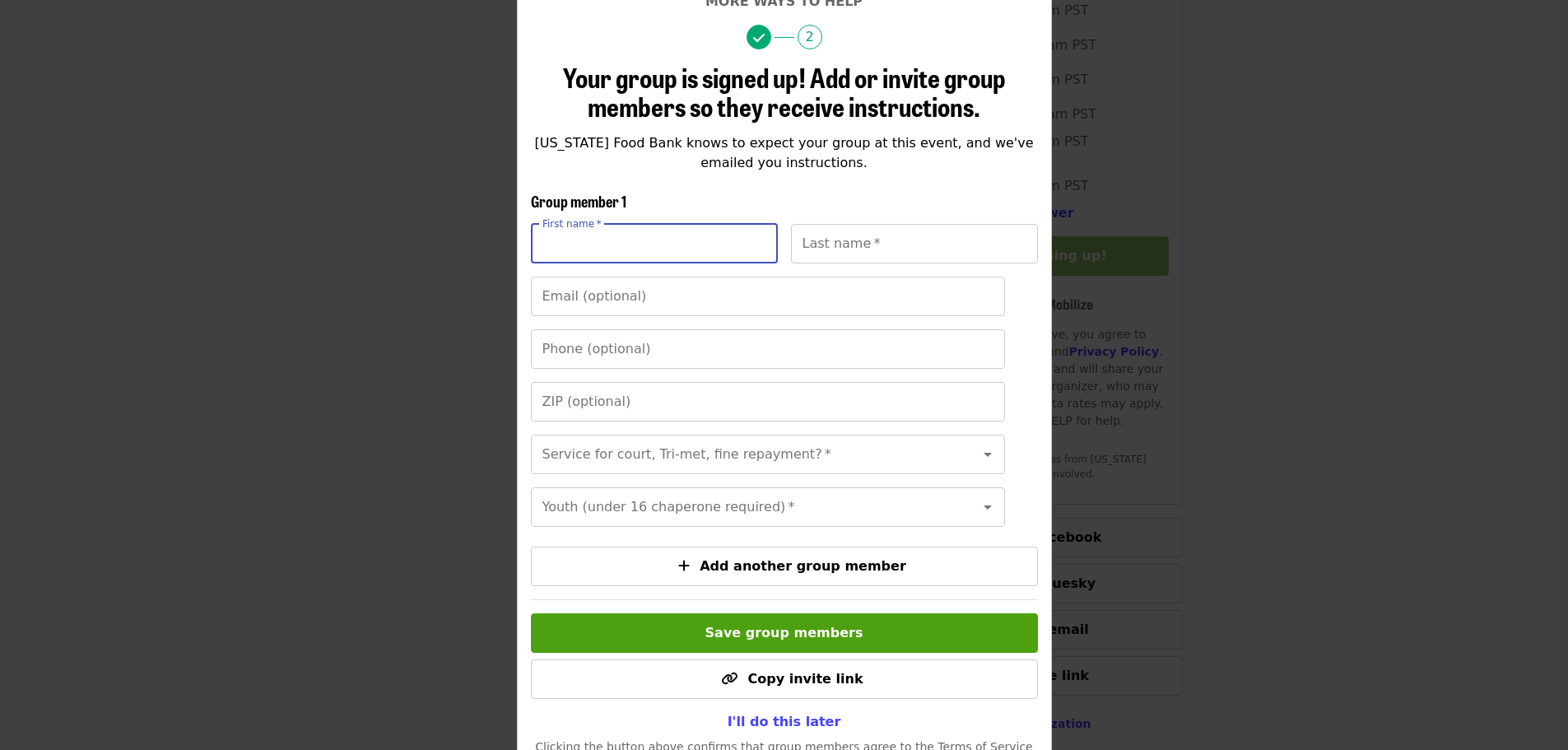
scroll to position [232, 0]
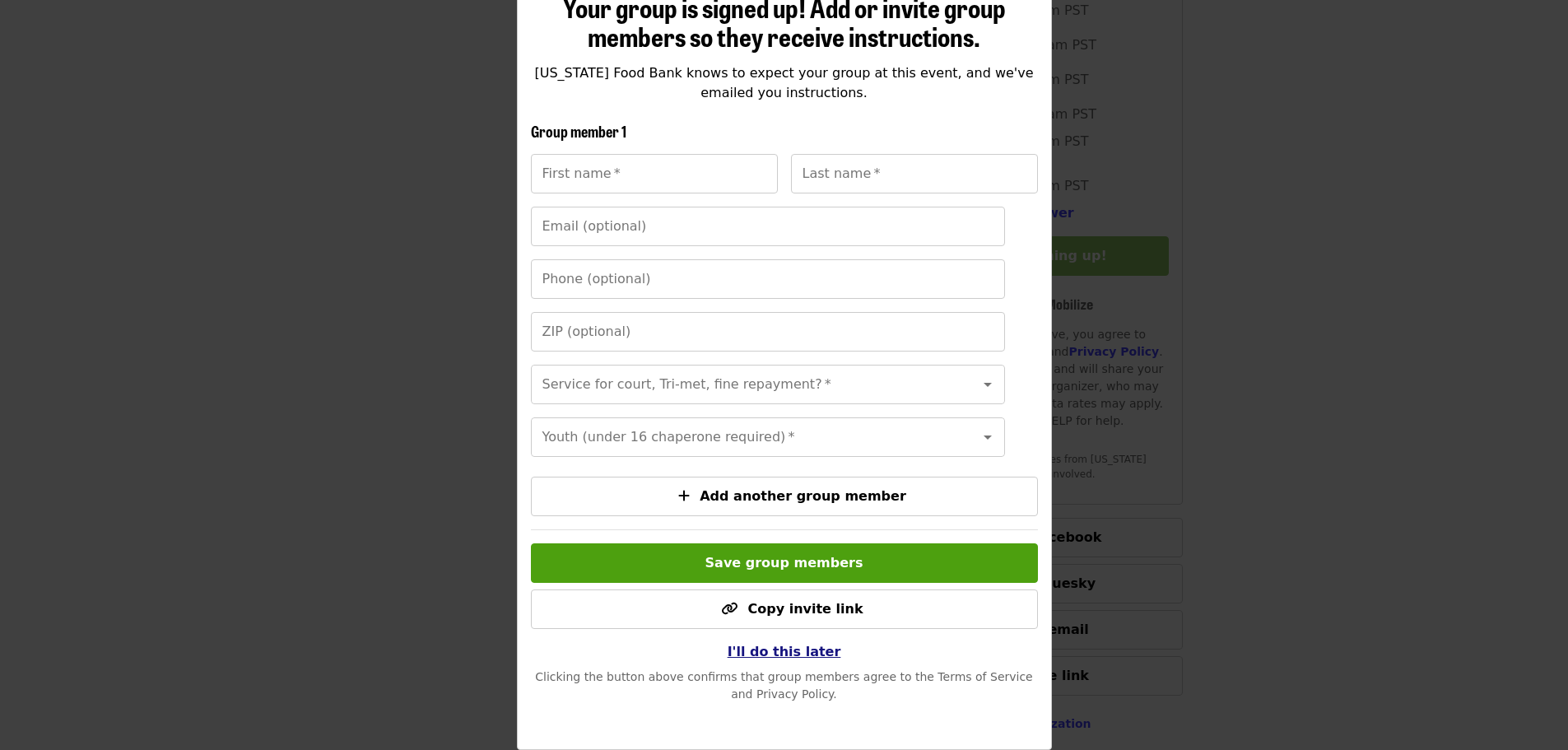
click at [792, 658] on span "I'll do this later" at bounding box center [784, 651] width 113 height 16
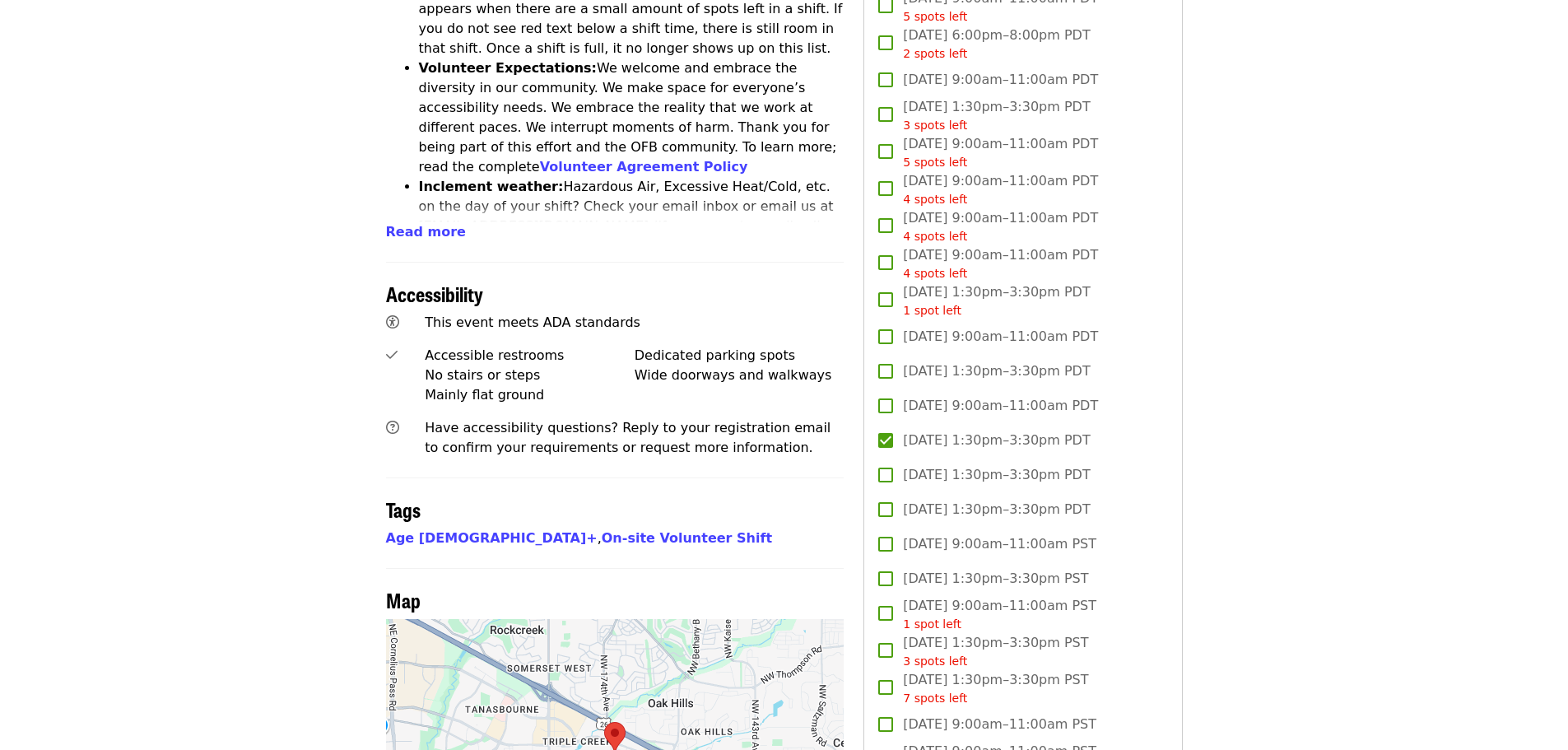
scroll to position [844, 0]
